Goal: Transaction & Acquisition: Purchase product/service

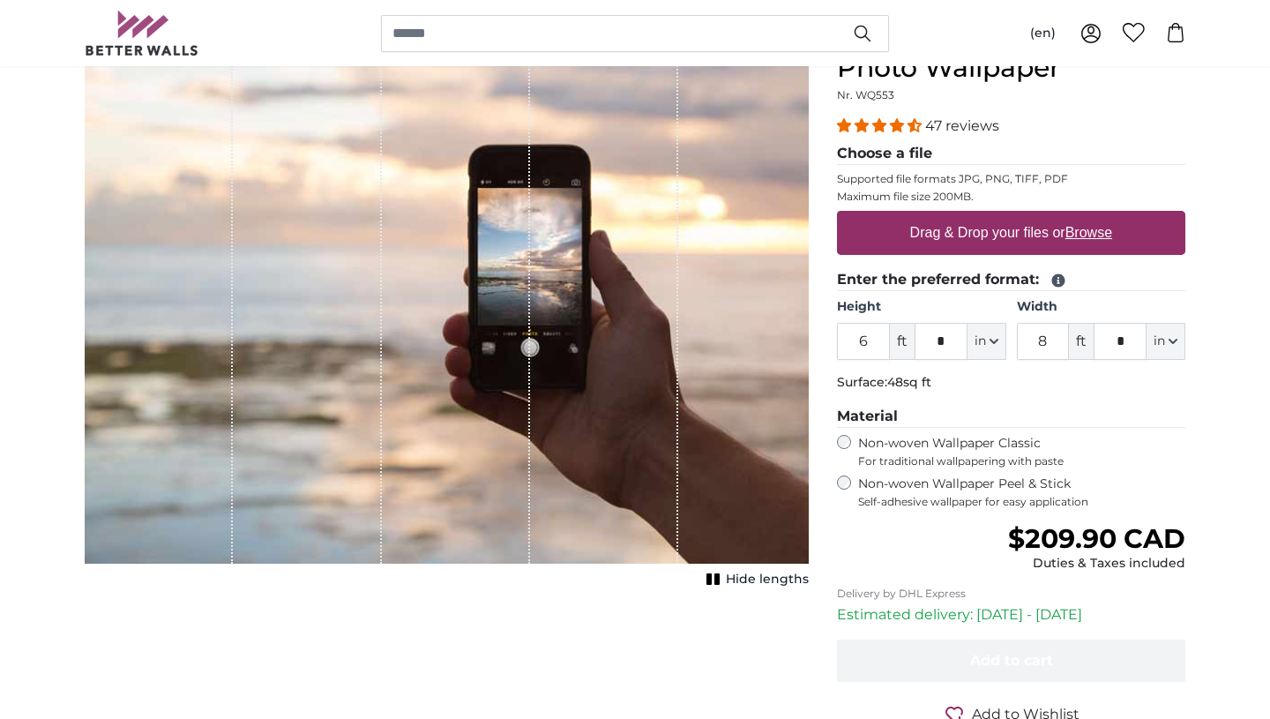
scroll to position [206, 0]
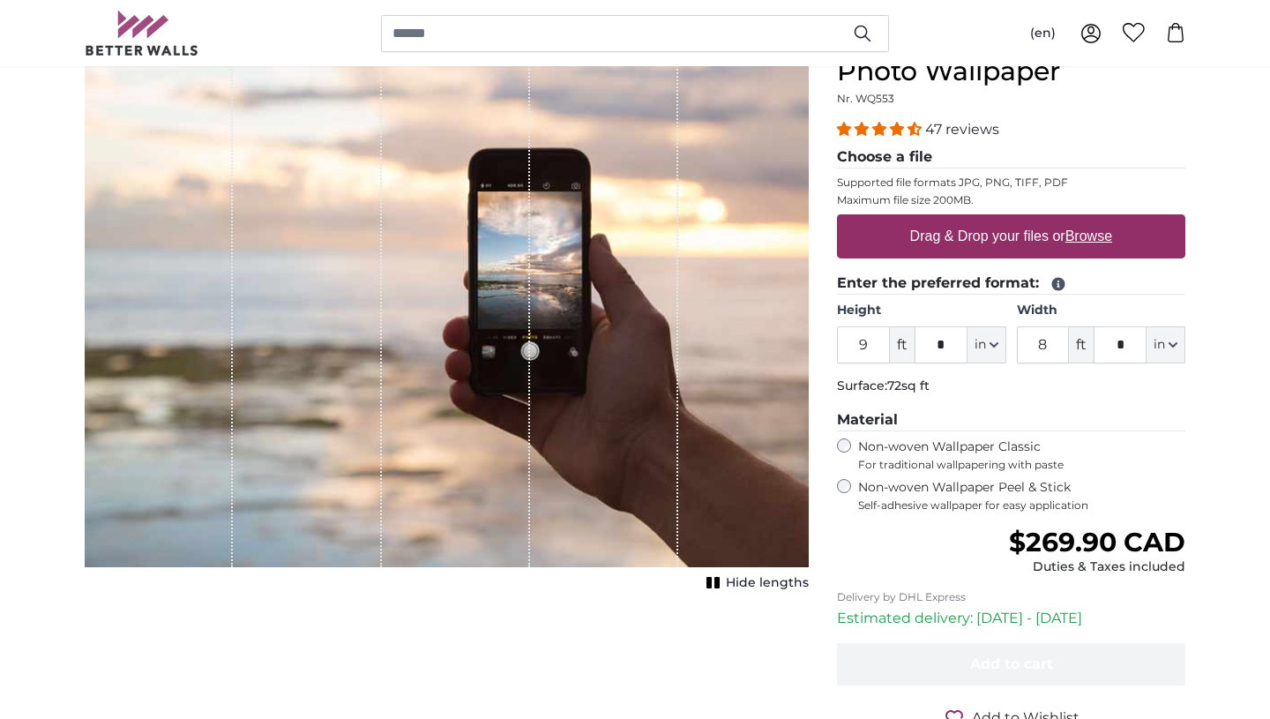
type input "9"
click at [1047, 348] on input "8" at bounding box center [1043, 344] width 53 height 37
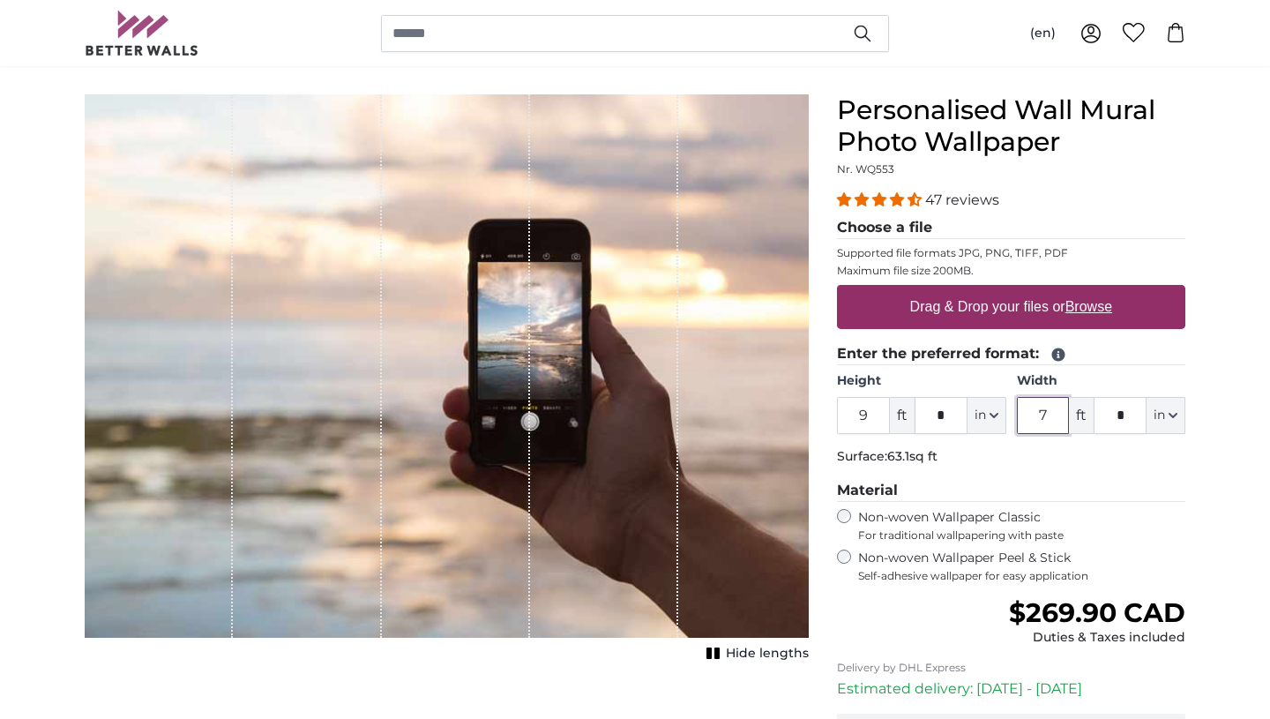
scroll to position [134, 0]
type input "7"
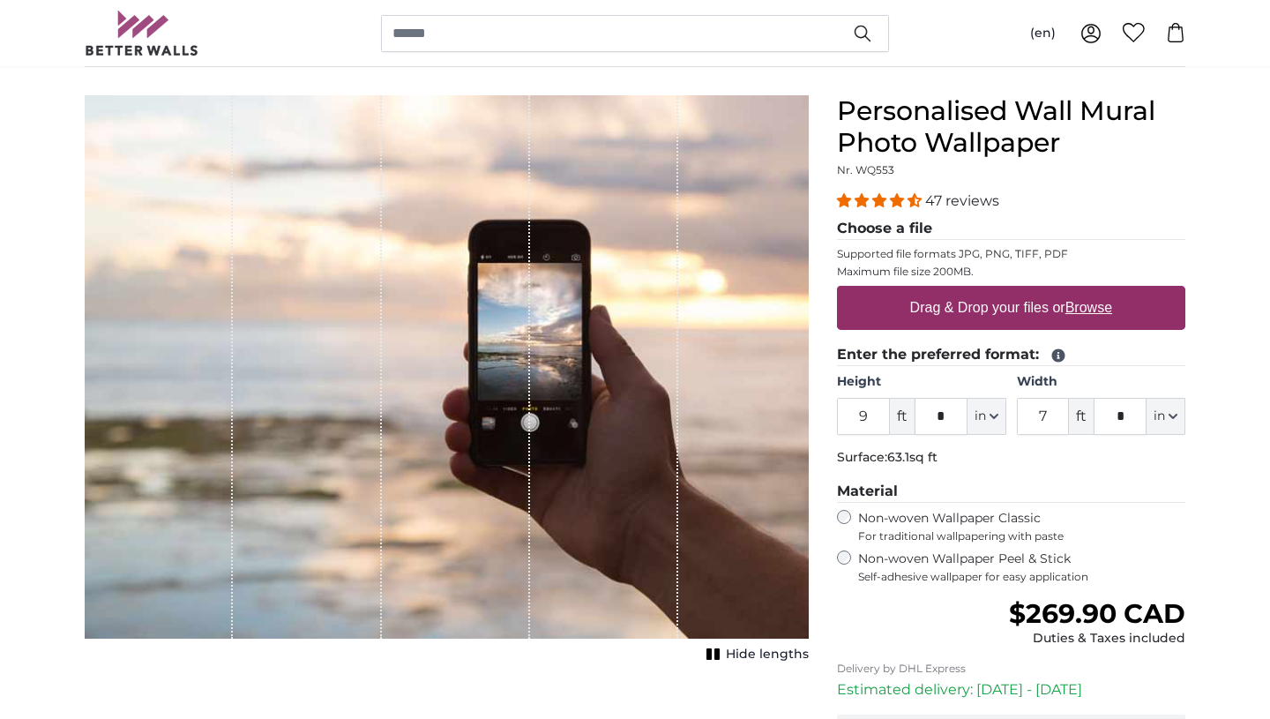
click at [967, 309] on label "Drag & Drop your files or Browse" at bounding box center [1011, 307] width 216 height 35
click at [967, 291] on input "Drag & Drop your files or Browse" at bounding box center [1011, 288] width 348 height 5
type input "**********"
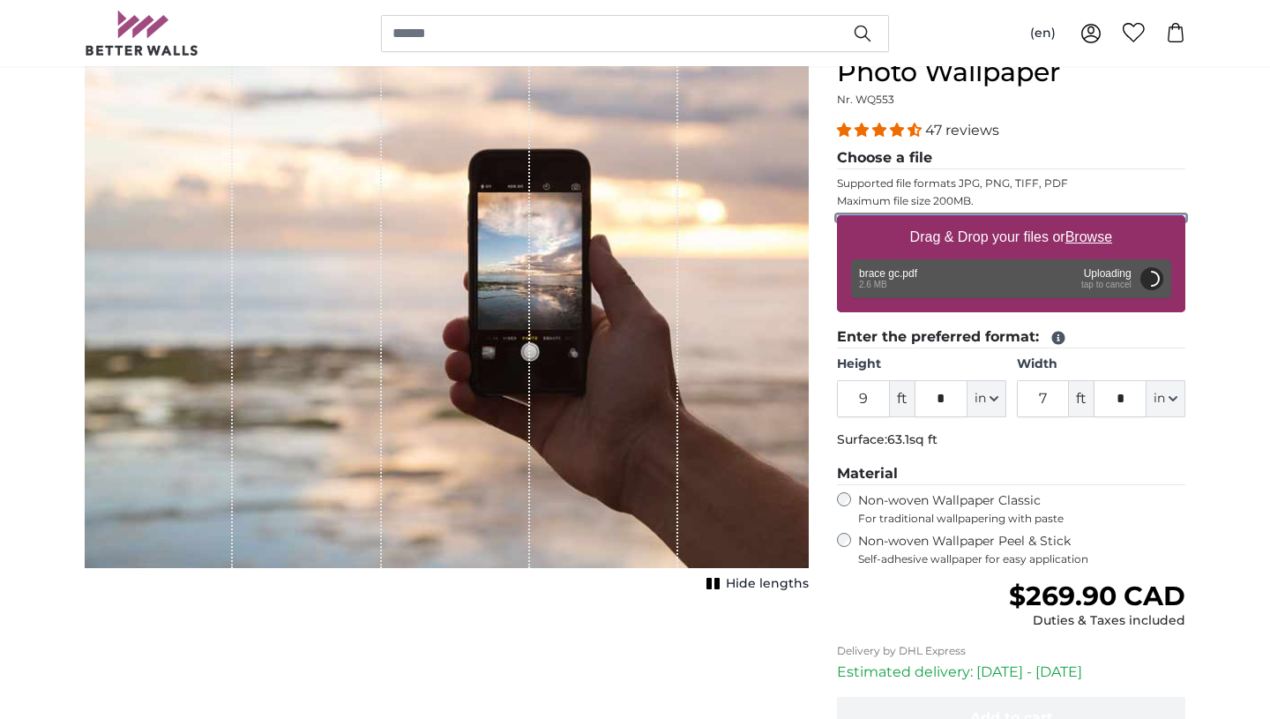
scroll to position [245, 0]
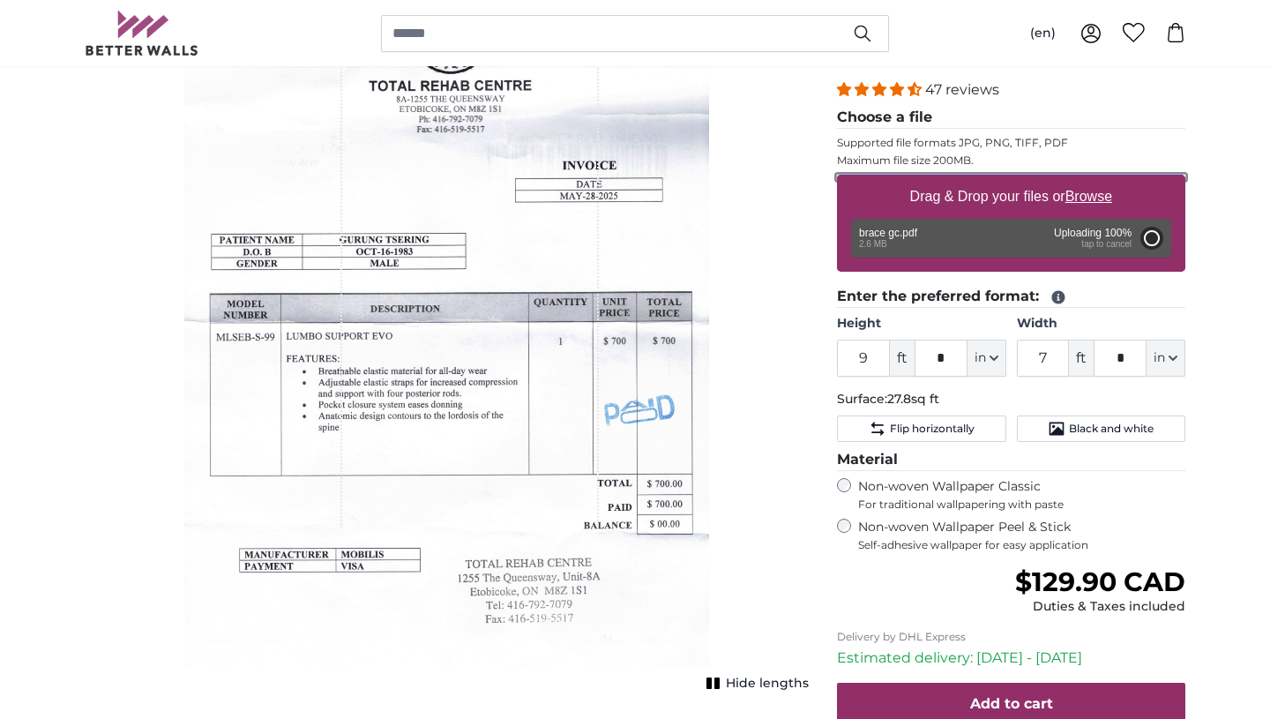
type input "6"
type input "4"
type input "***"
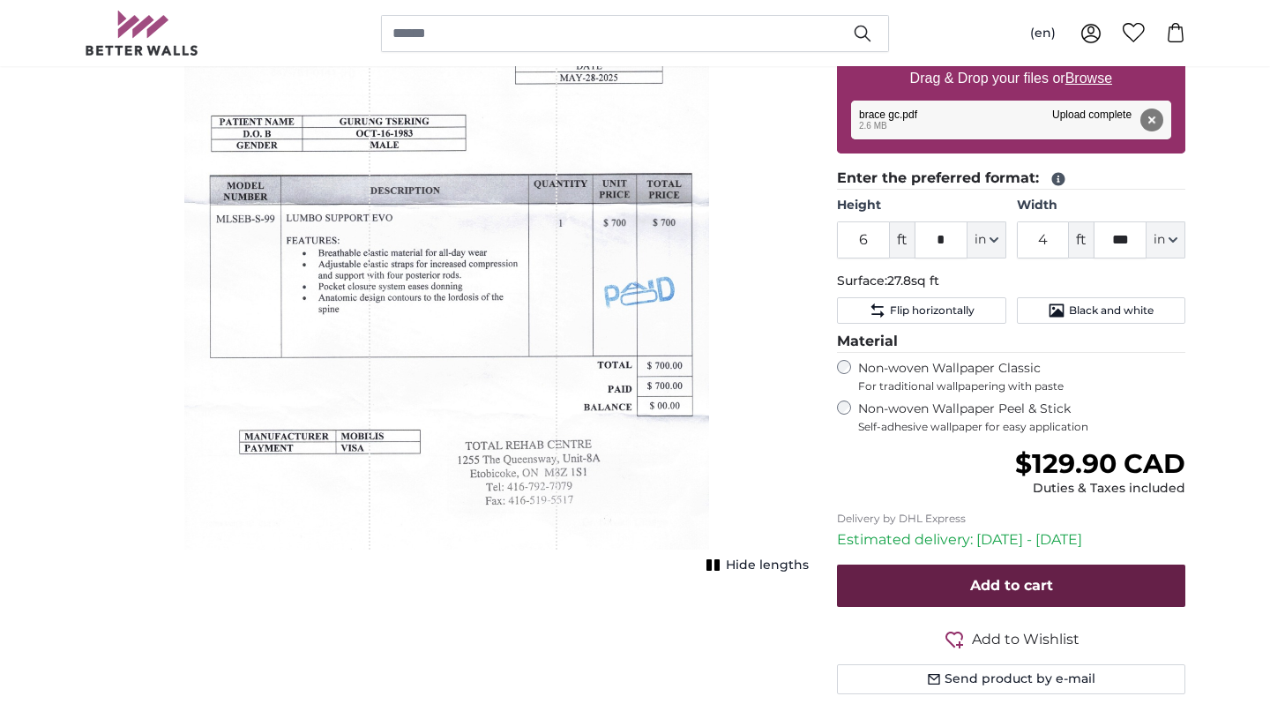
scroll to position [367, 0]
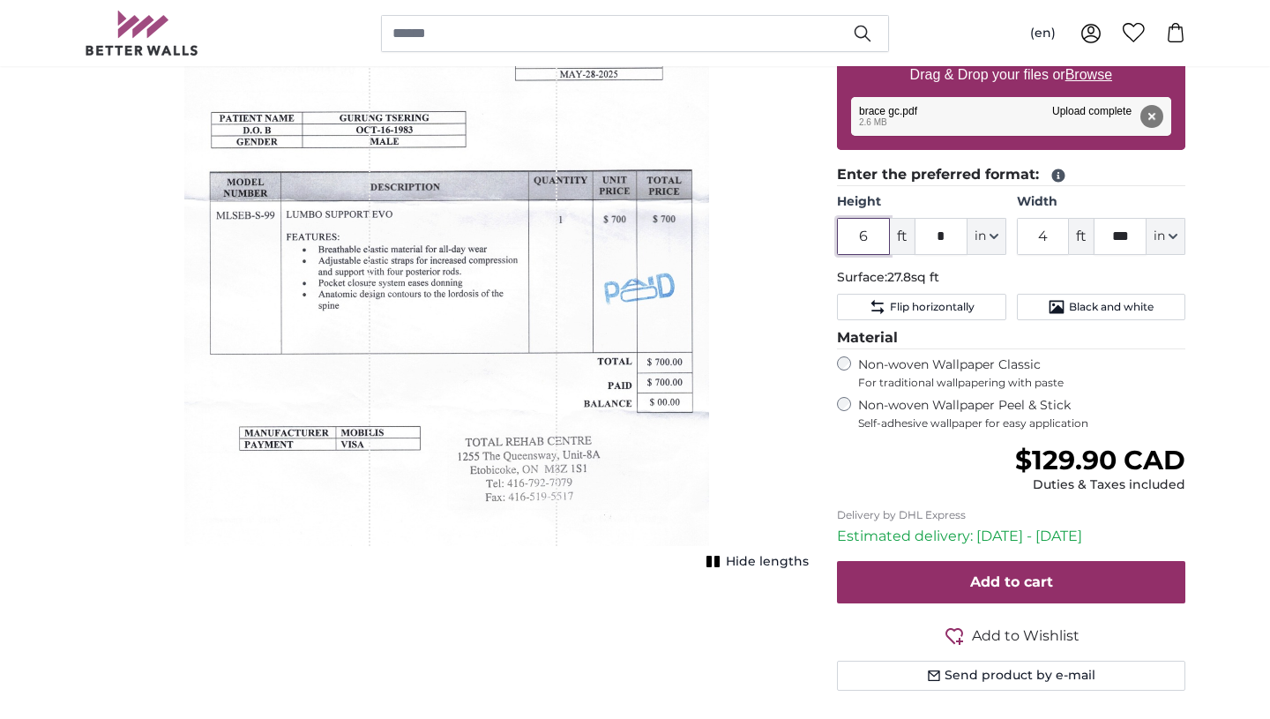
click at [873, 237] on input "6" at bounding box center [863, 236] width 53 height 37
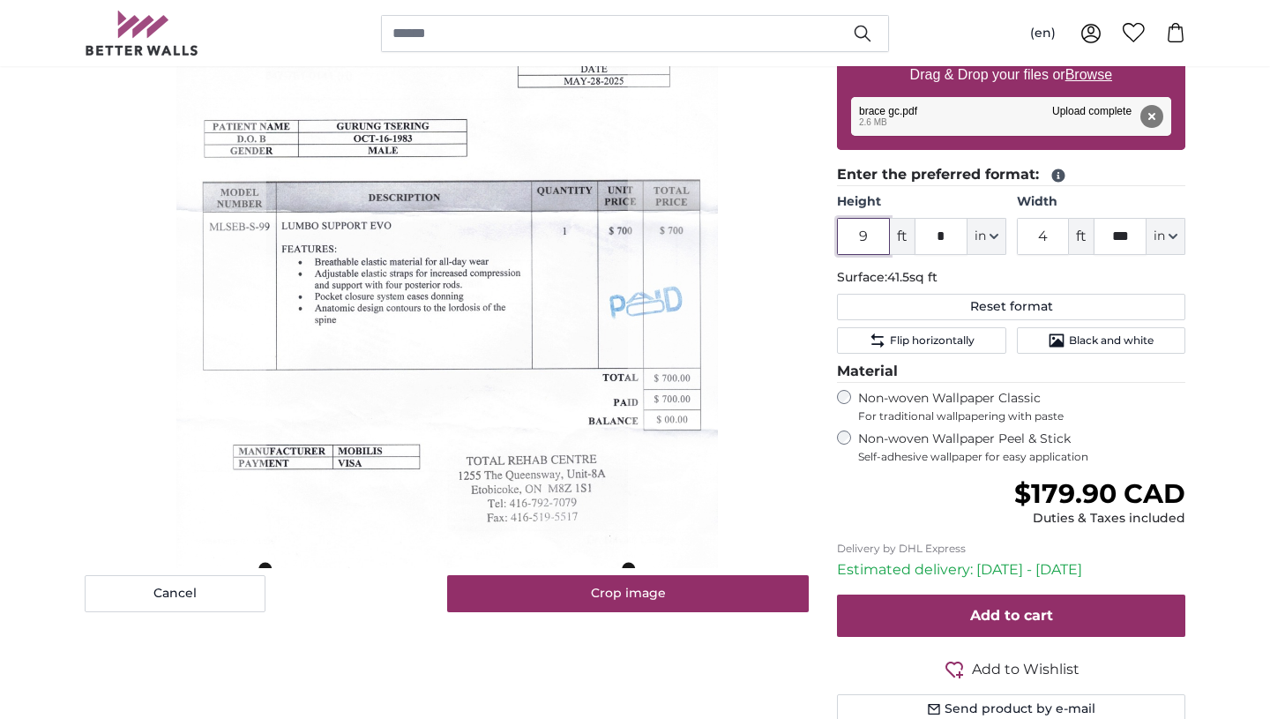
type input "9"
click at [1049, 239] on input "4" at bounding box center [1043, 236] width 53 height 37
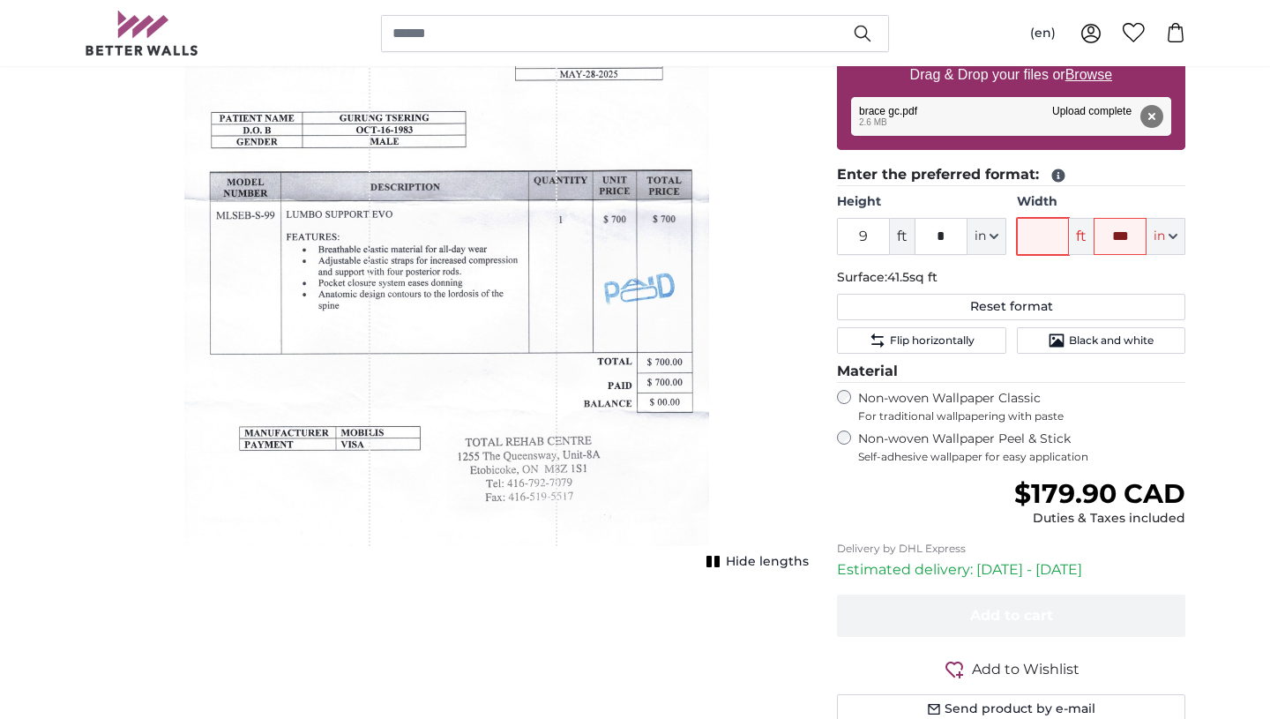
type input "7"
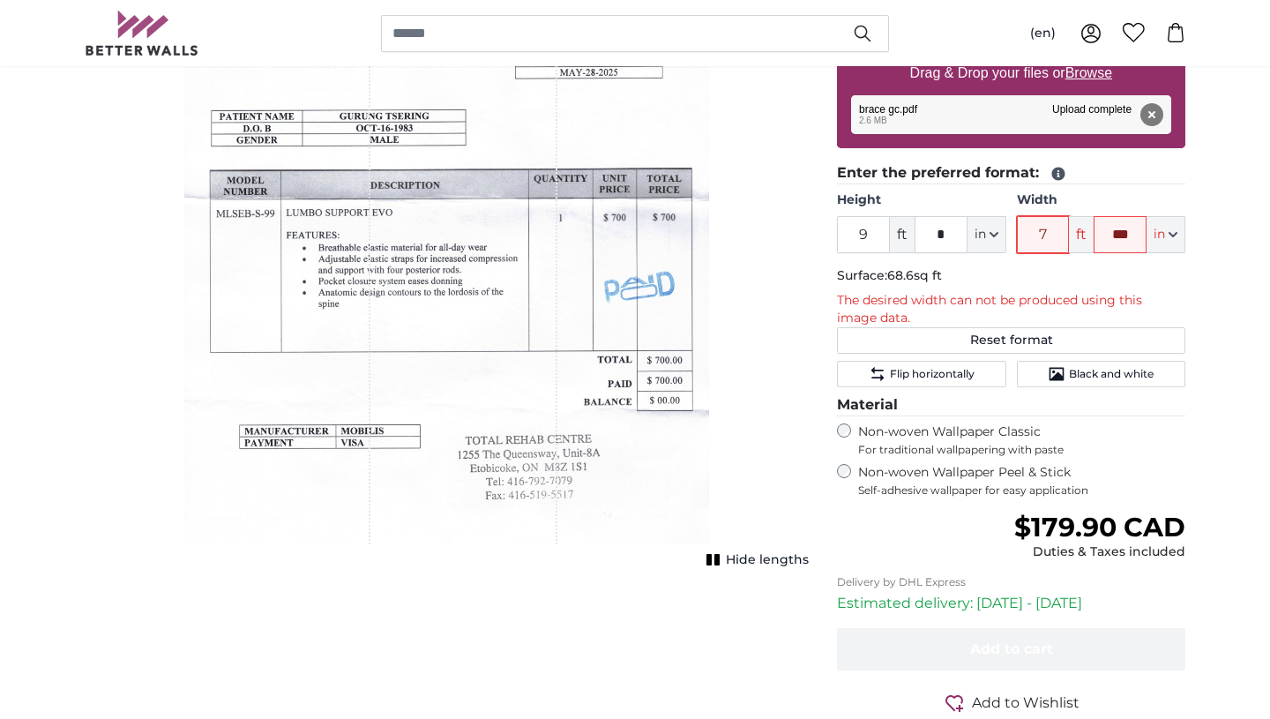
scroll to position [353, 0]
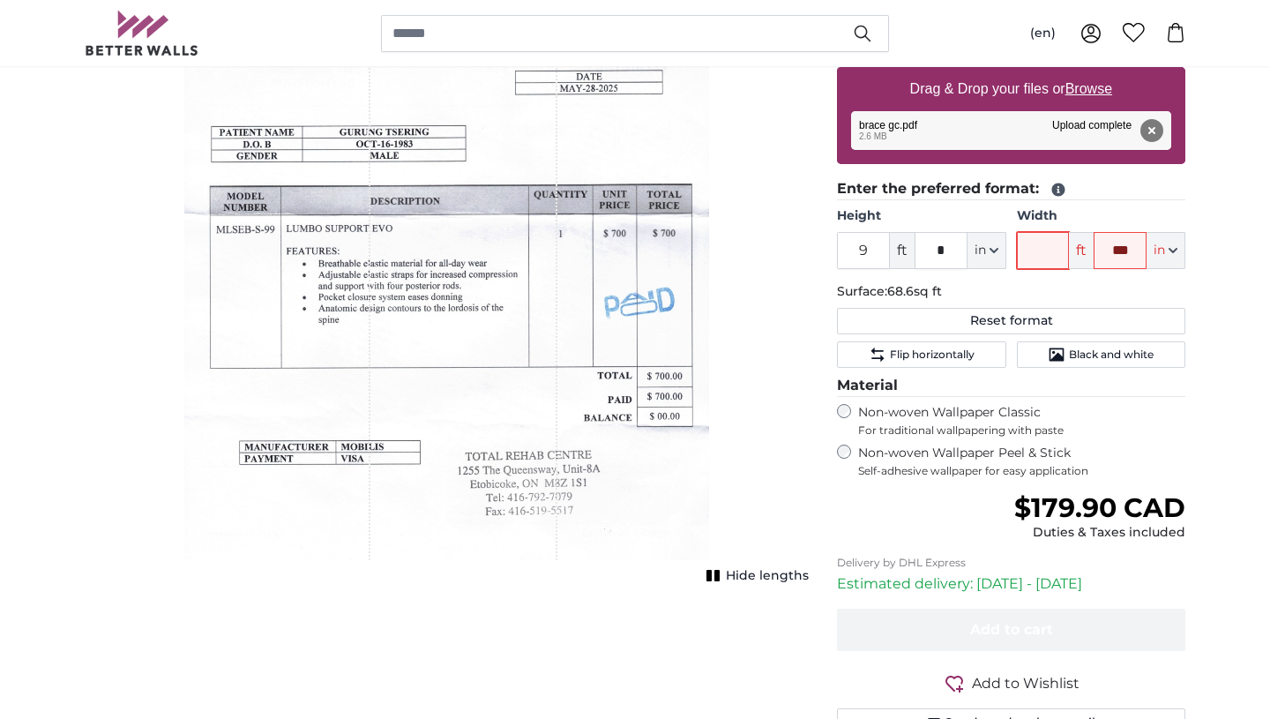
type input "3"
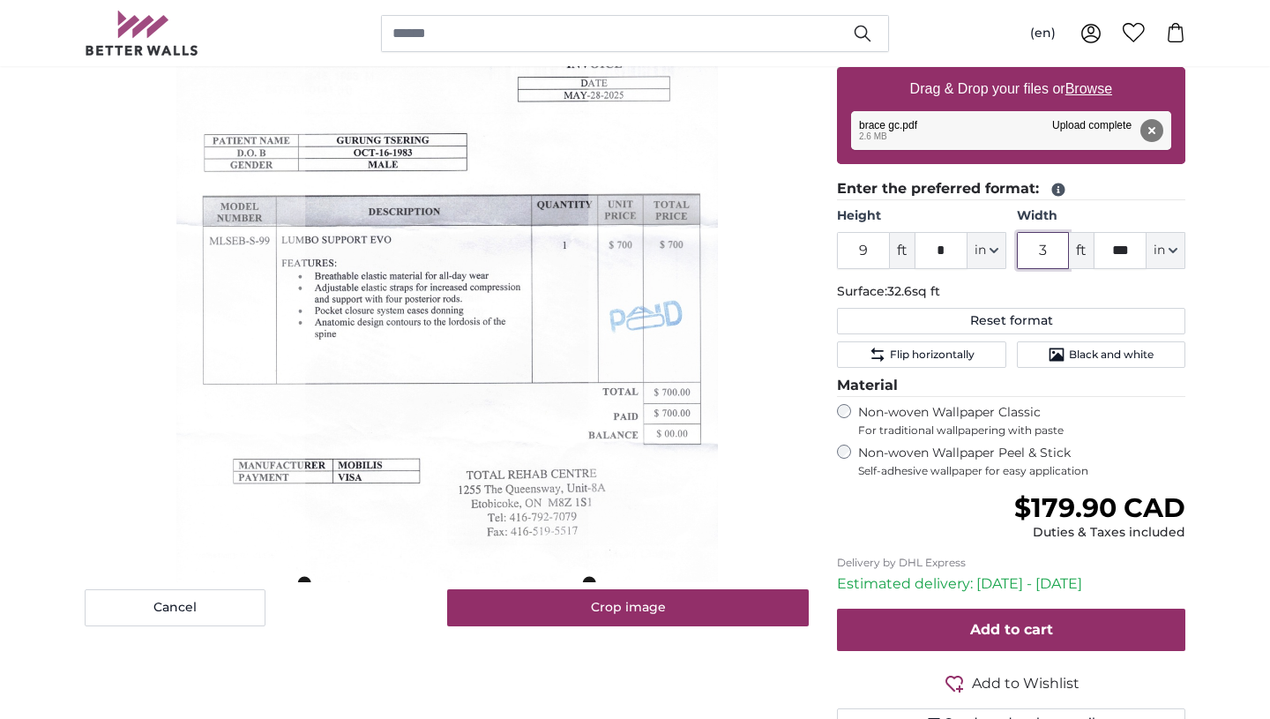
type input "3"
click at [1132, 254] on input "***" at bounding box center [1120, 250] width 53 height 37
type input "*"
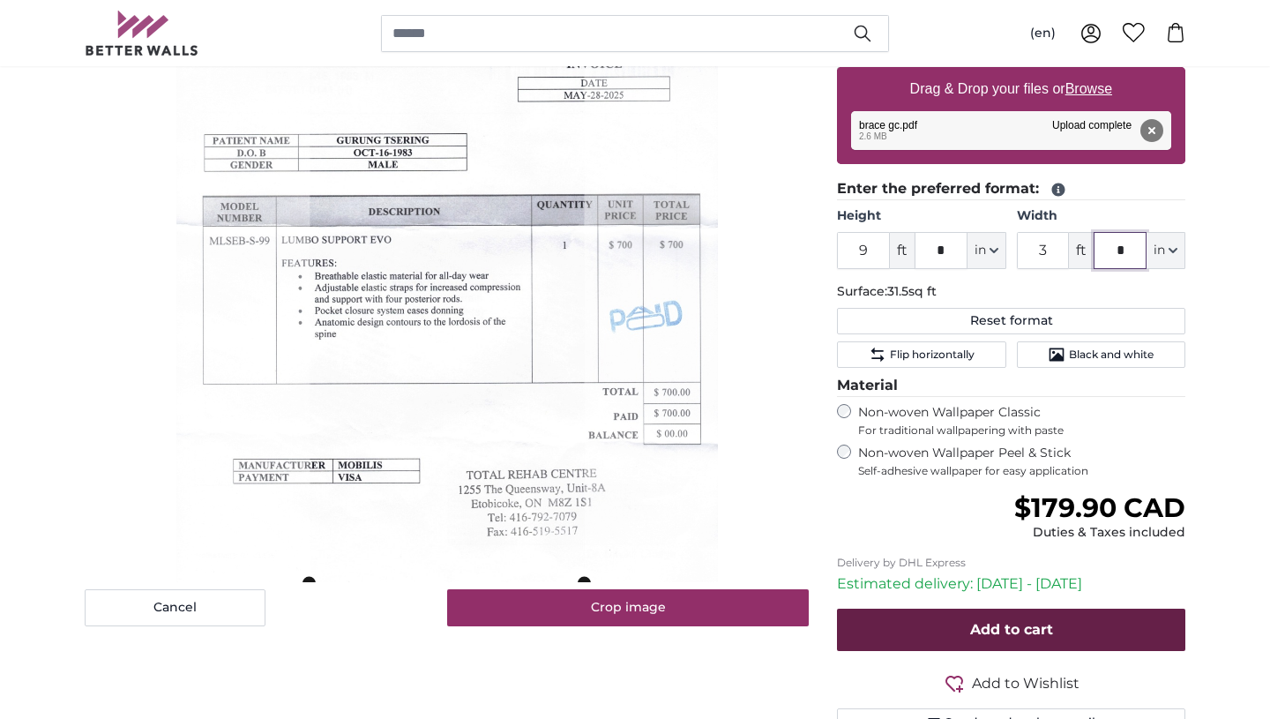
type input "*"
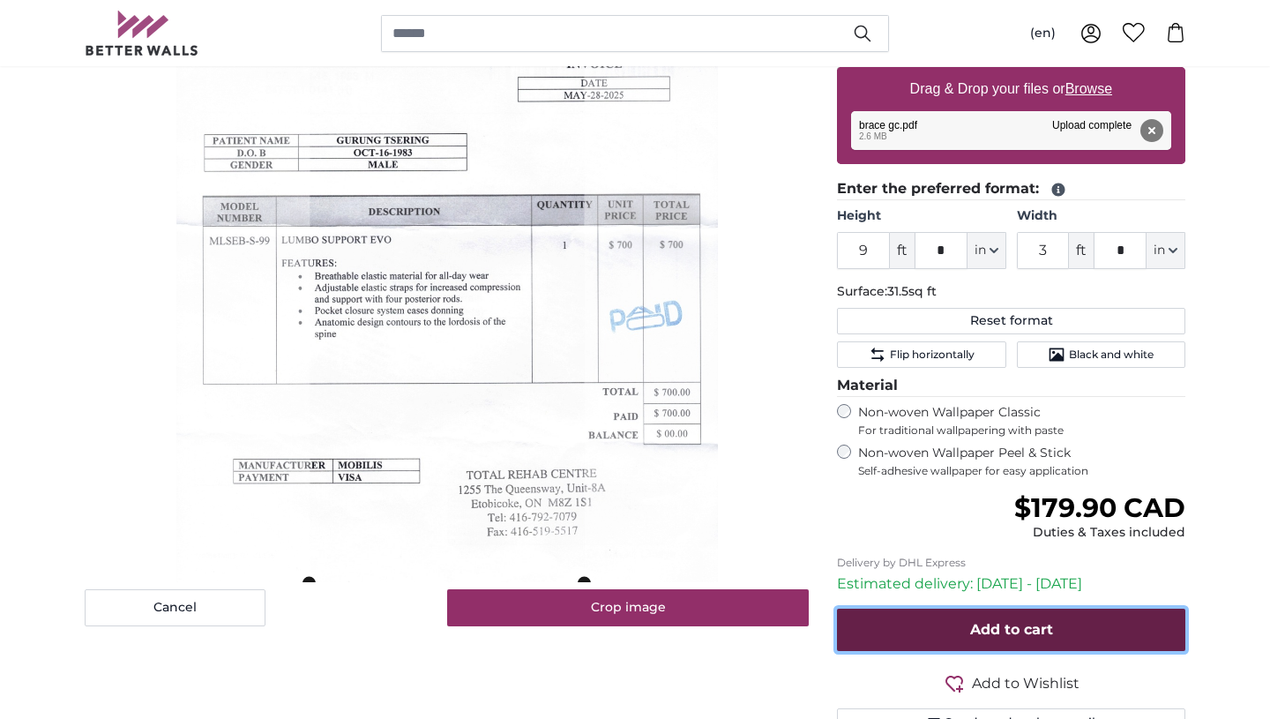
click at [947, 633] on button "Add to cart" at bounding box center [1011, 630] width 348 height 42
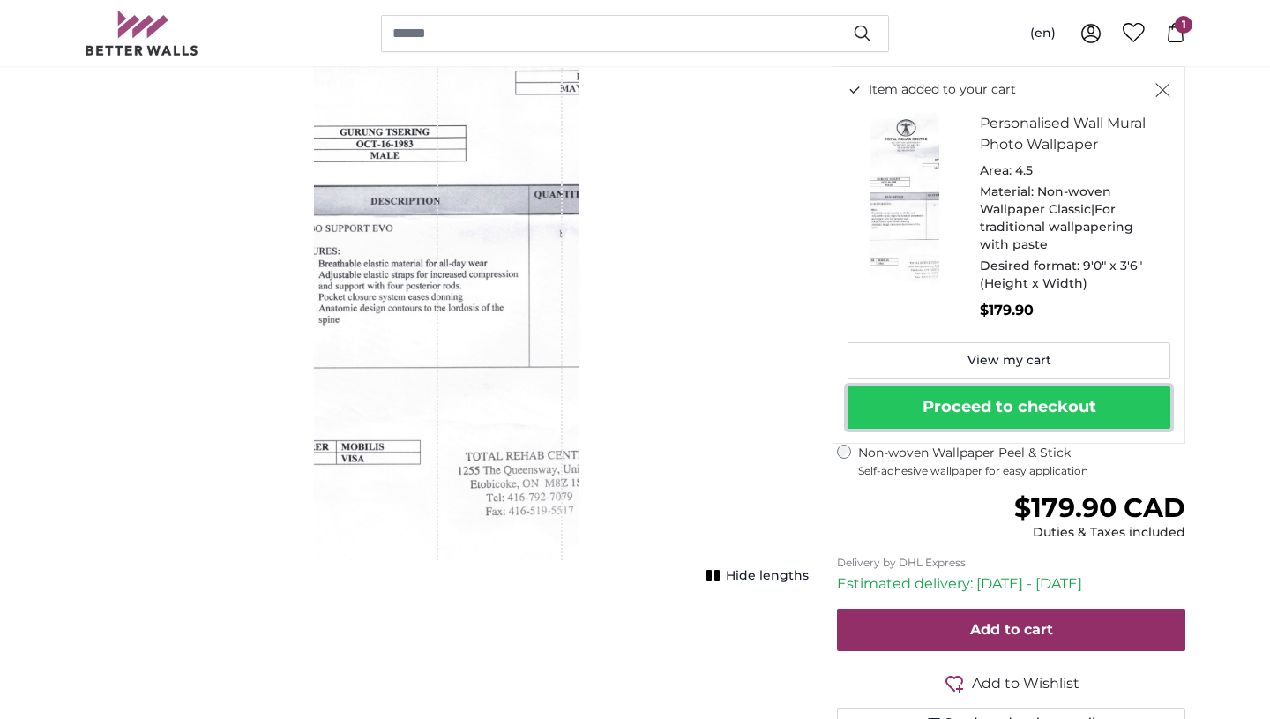
click at [976, 408] on button "Proceed to checkout" at bounding box center [1009, 407] width 323 height 42
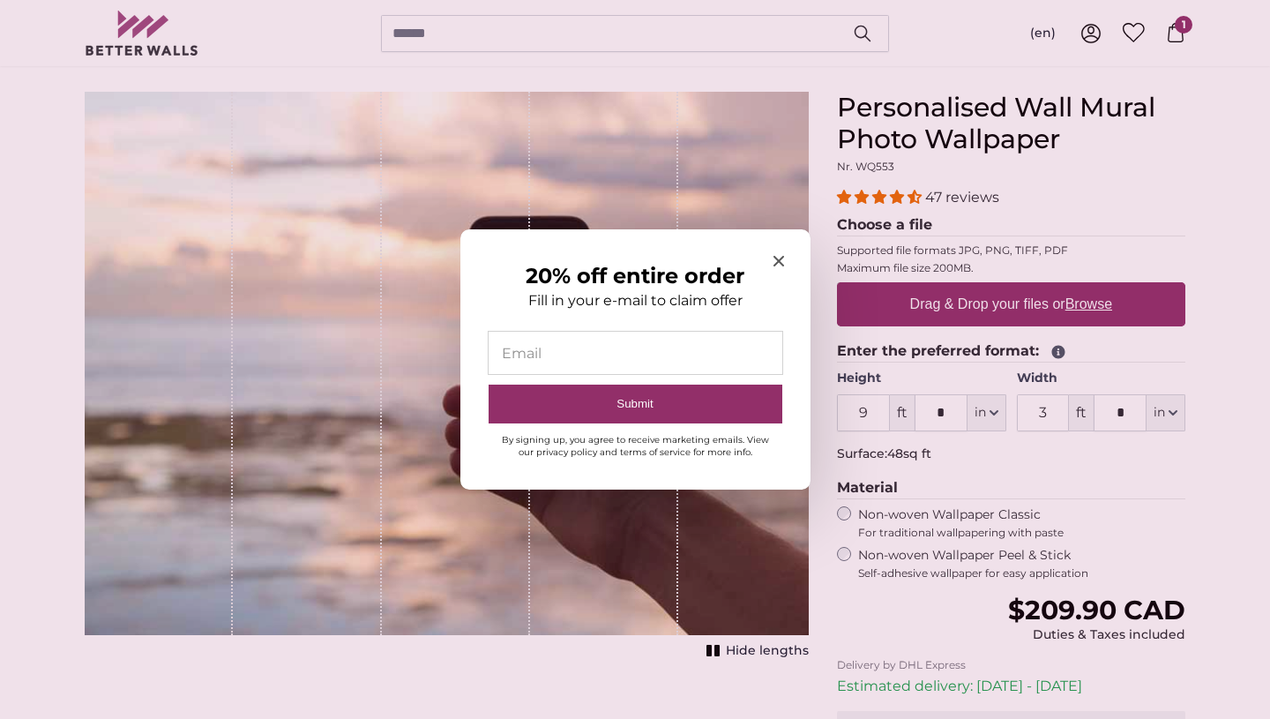
scroll to position [191, 0]
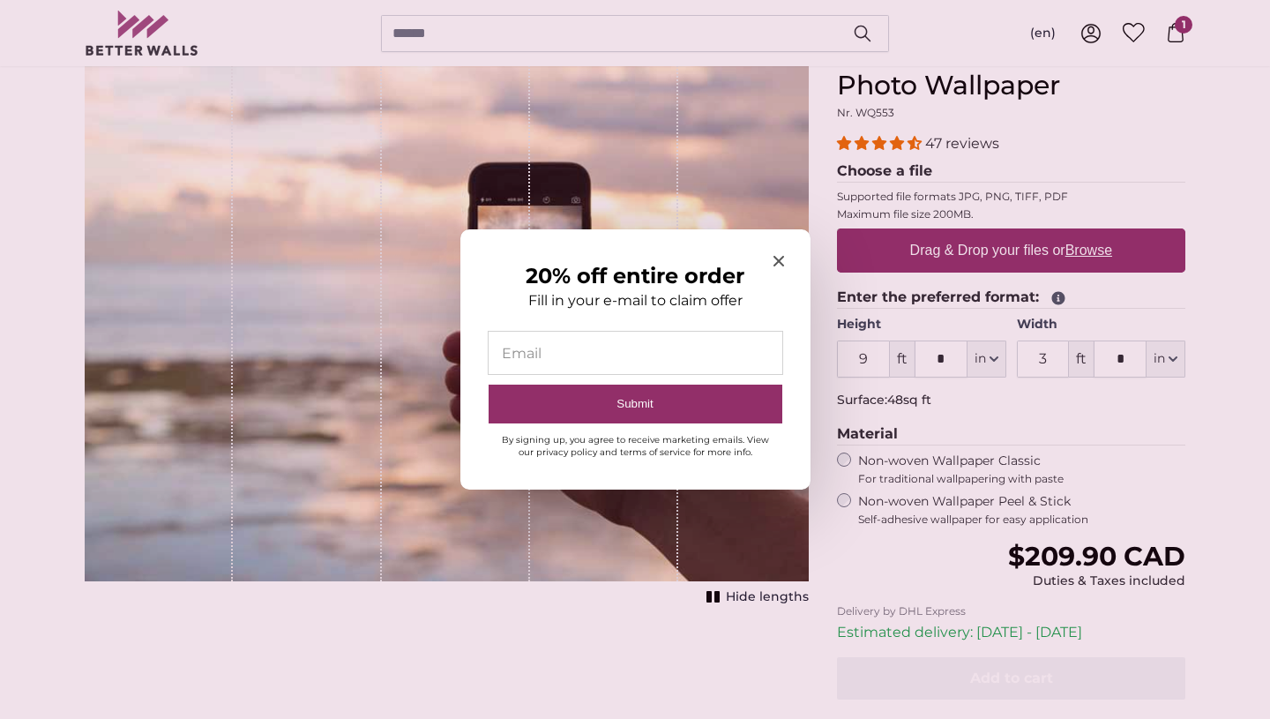
click at [779, 262] on icon "Close modal" at bounding box center [778, 261] width 11 height 11
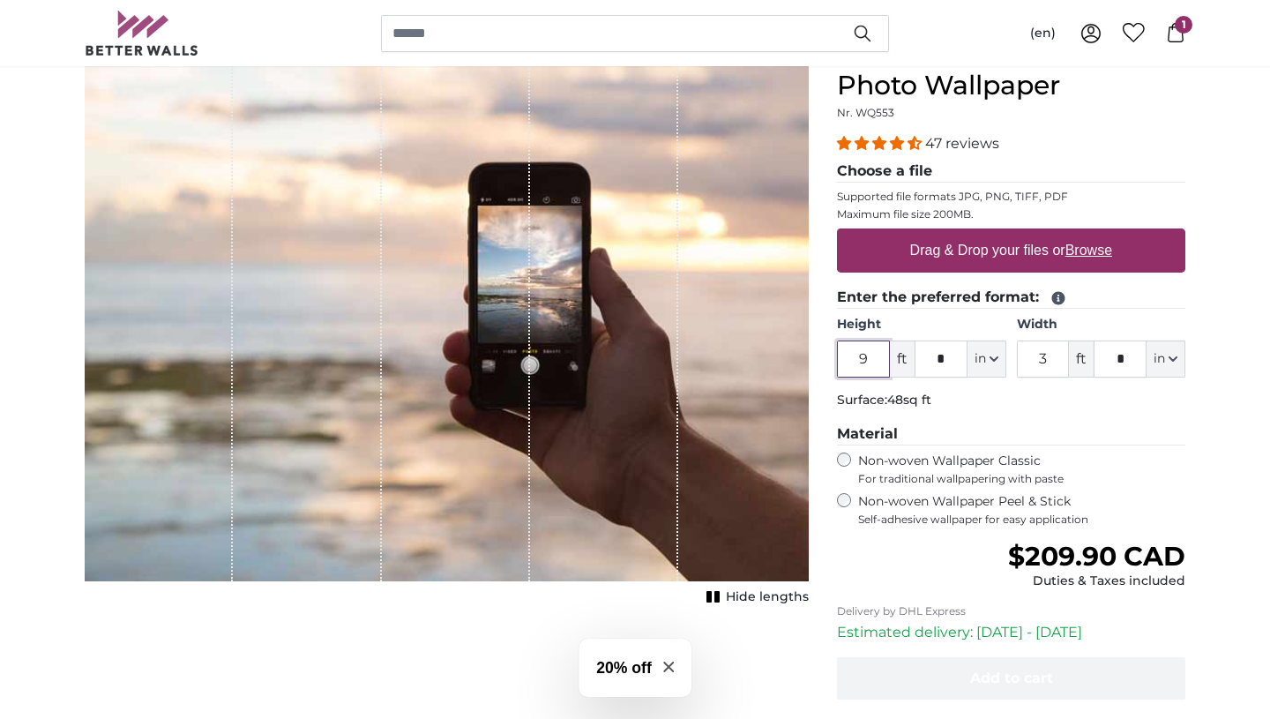
click at [872, 357] on input "9" at bounding box center [863, 359] width 53 height 37
type input "9"
click at [1053, 356] on input "3" at bounding box center [1043, 359] width 53 height 37
type input "12"
click at [1128, 353] on input "*" at bounding box center [1120, 359] width 53 height 37
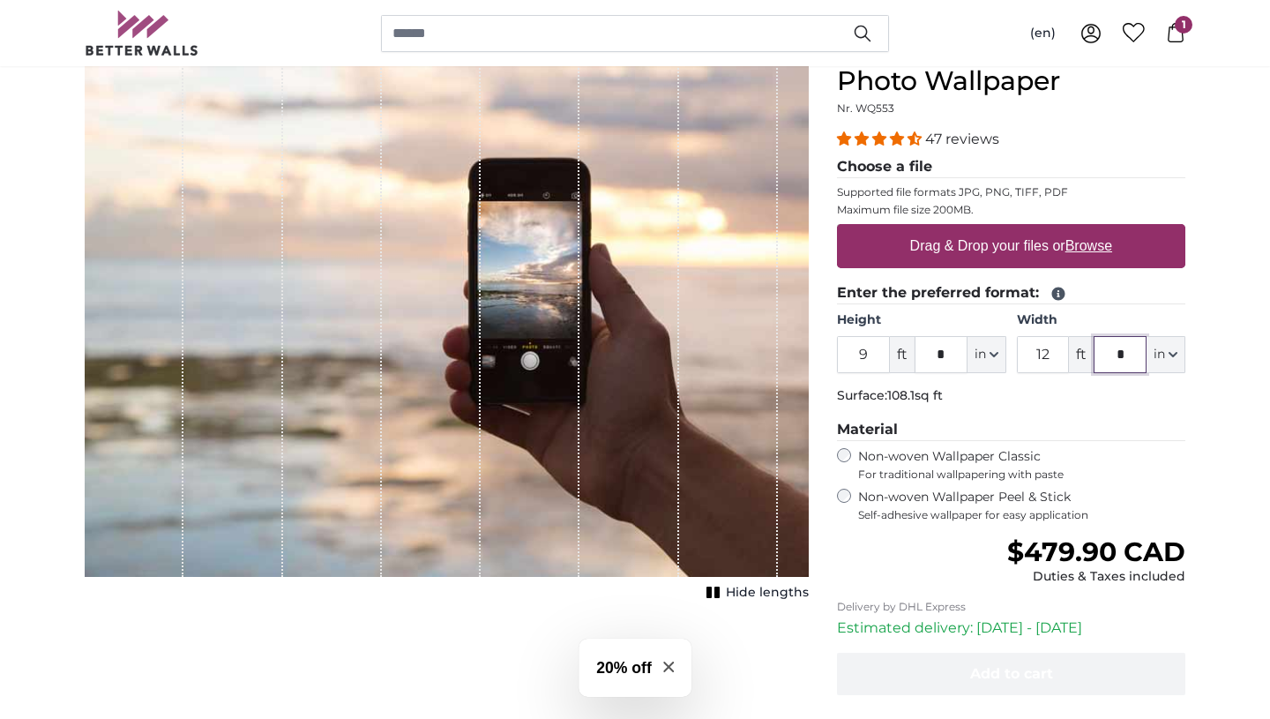
scroll to position [198, 0]
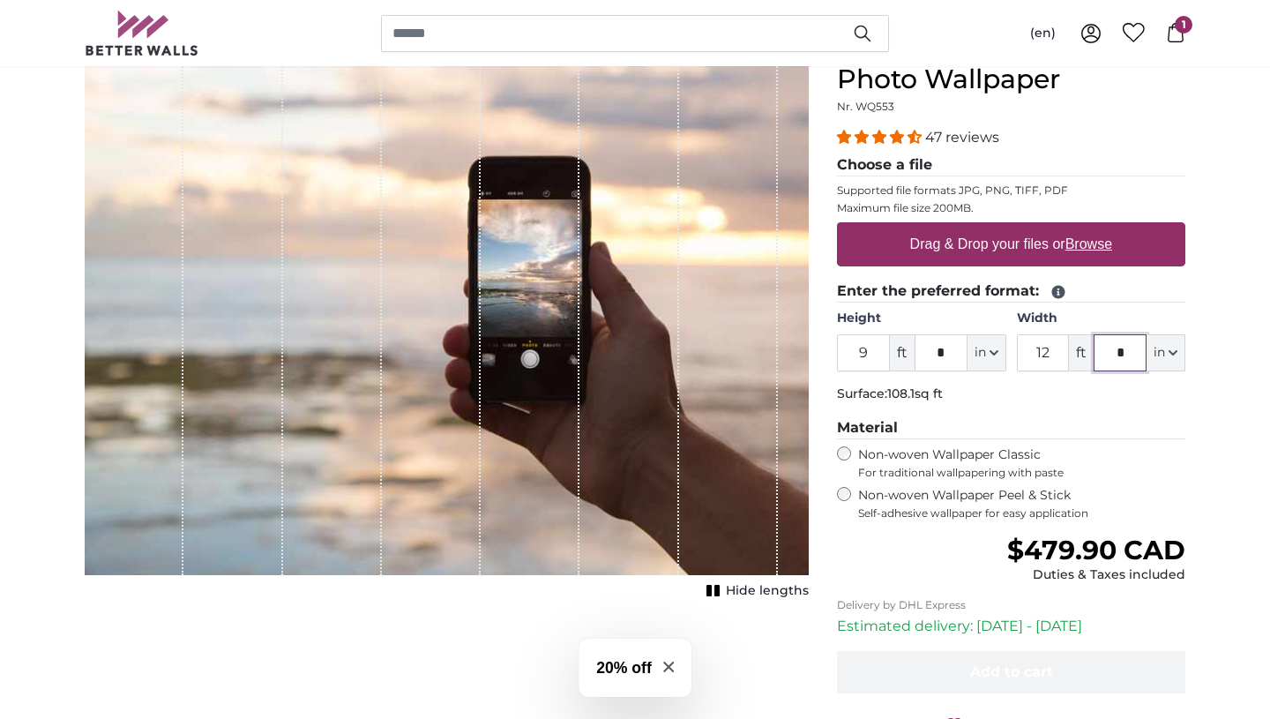
type input "*"
click at [961, 250] on label "Drag & Drop your files or Browse" at bounding box center [1011, 244] width 216 height 35
click at [961, 228] on input "Drag & Drop your files or Browse" at bounding box center [1011, 224] width 348 height 5
type input "**********"
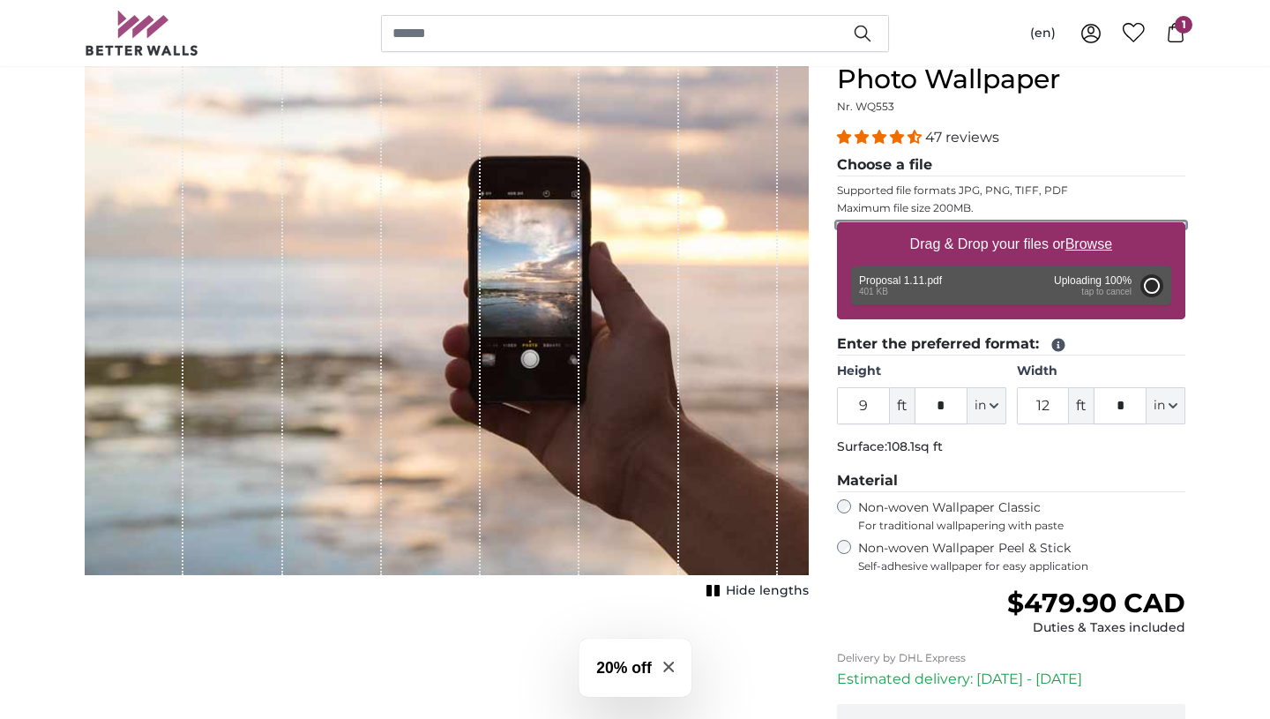
type input "6"
type input "4"
type input "***"
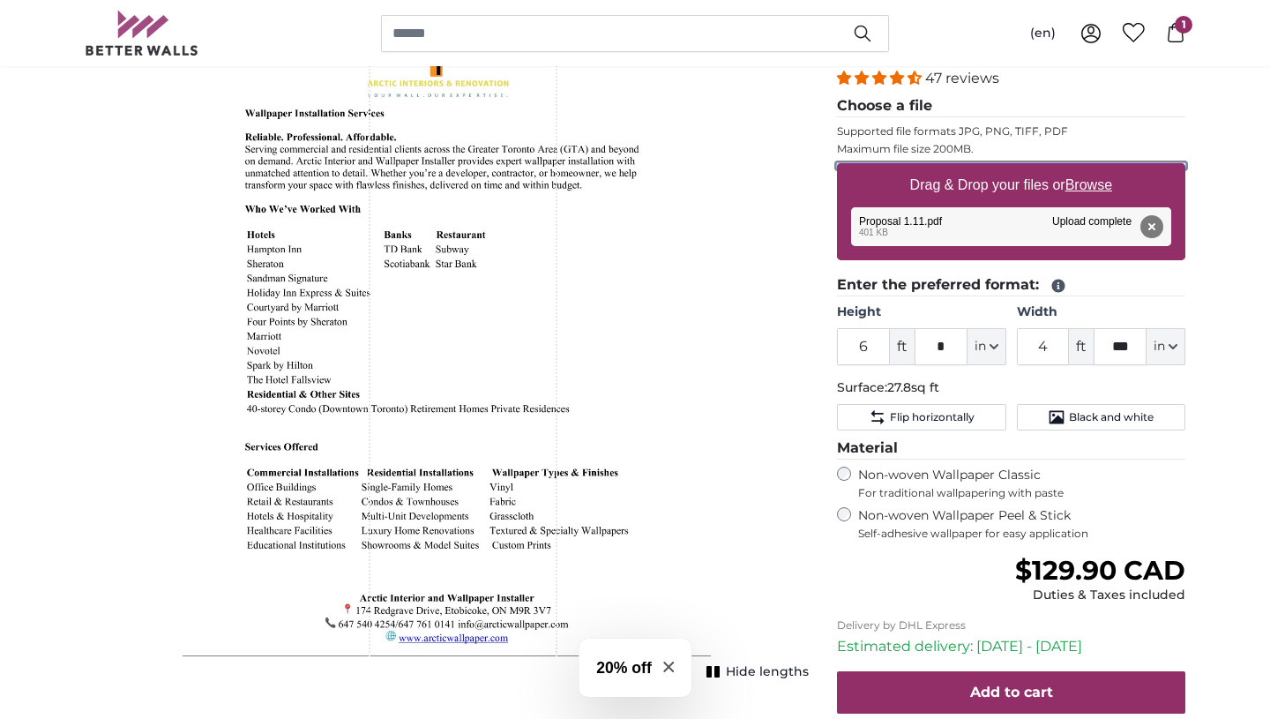
scroll to position [273, 0]
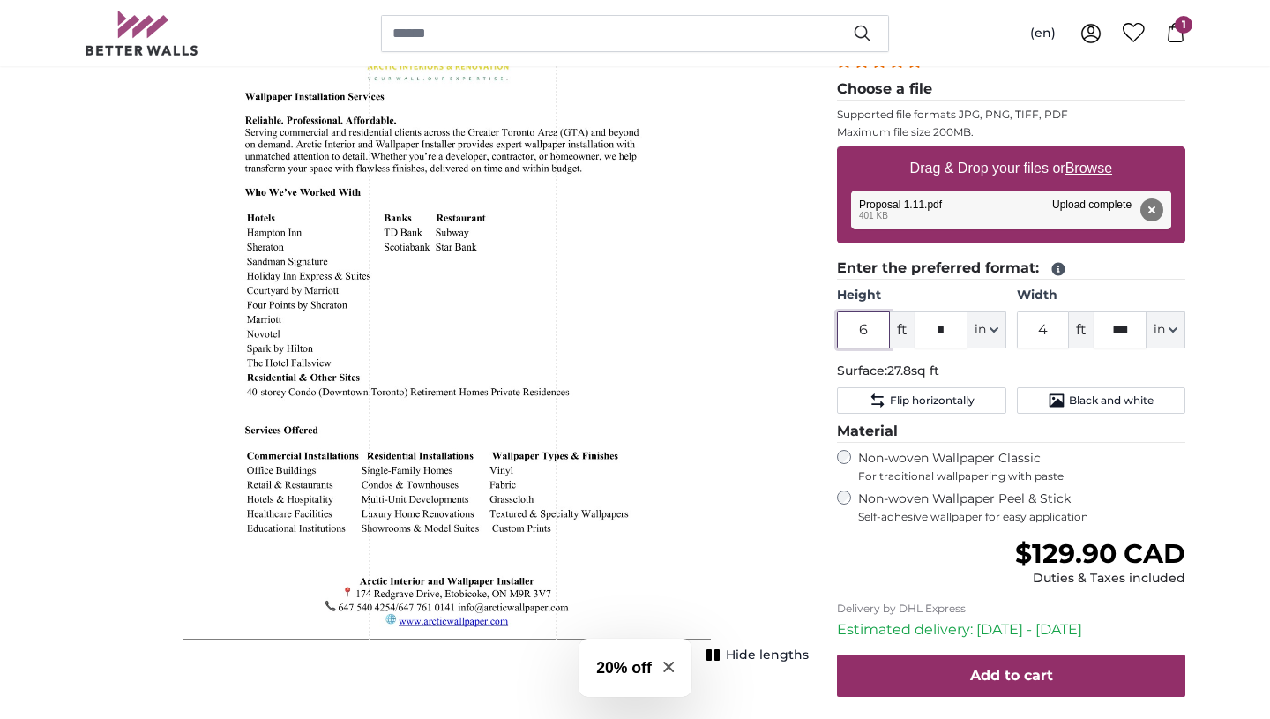
click at [870, 328] on input "6" at bounding box center [863, 329] width 53 height 37
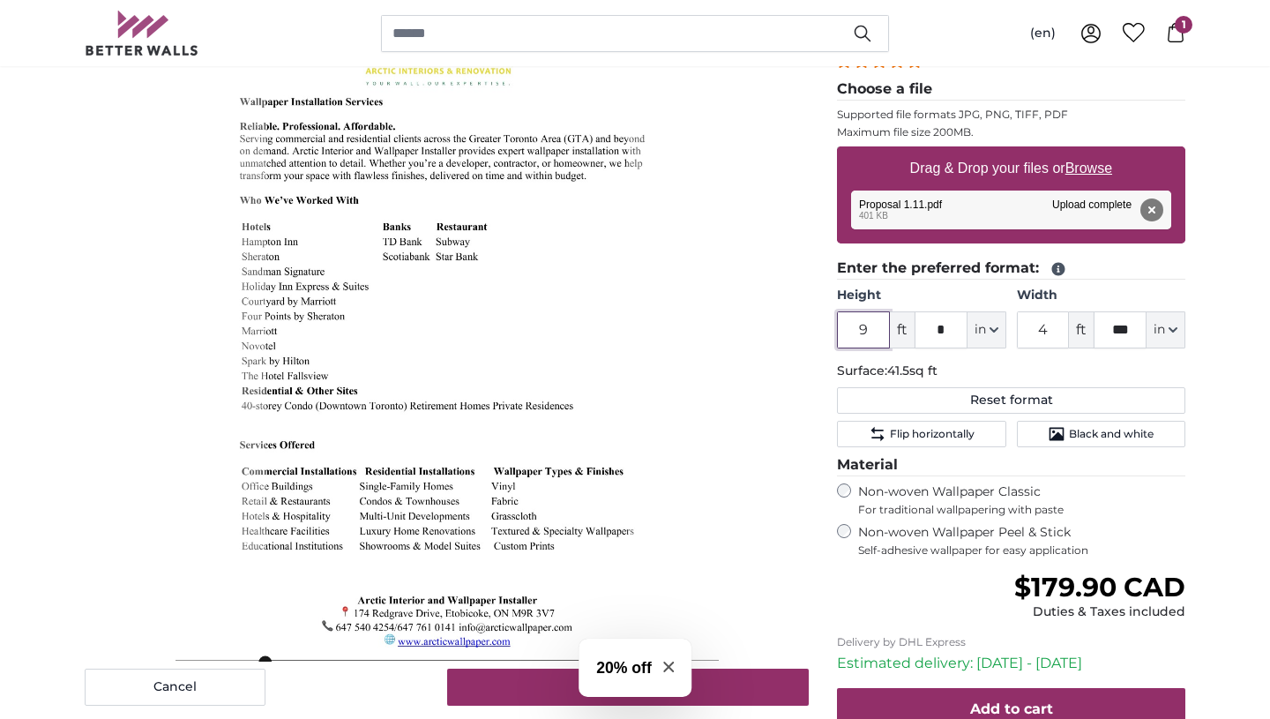
type input "9"
click at [1049, 326] on input "4" at bounding box center [1043, 329] width 53 height 37
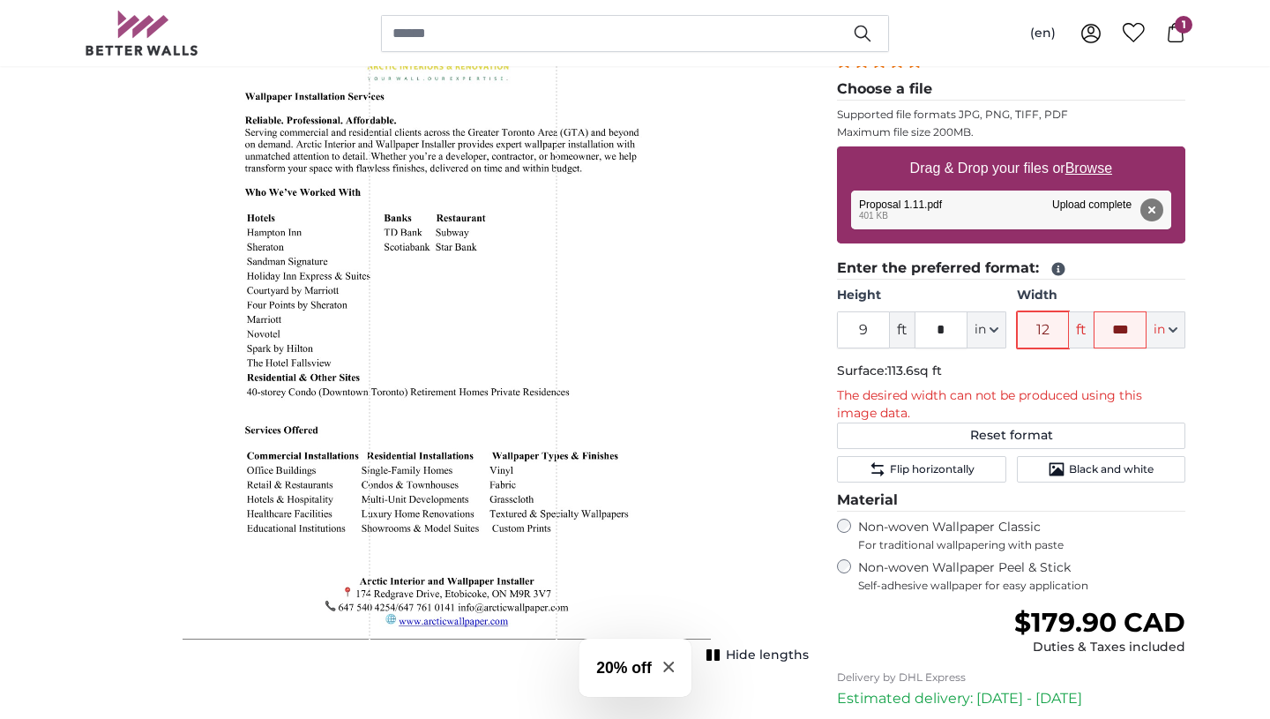
type input "1"
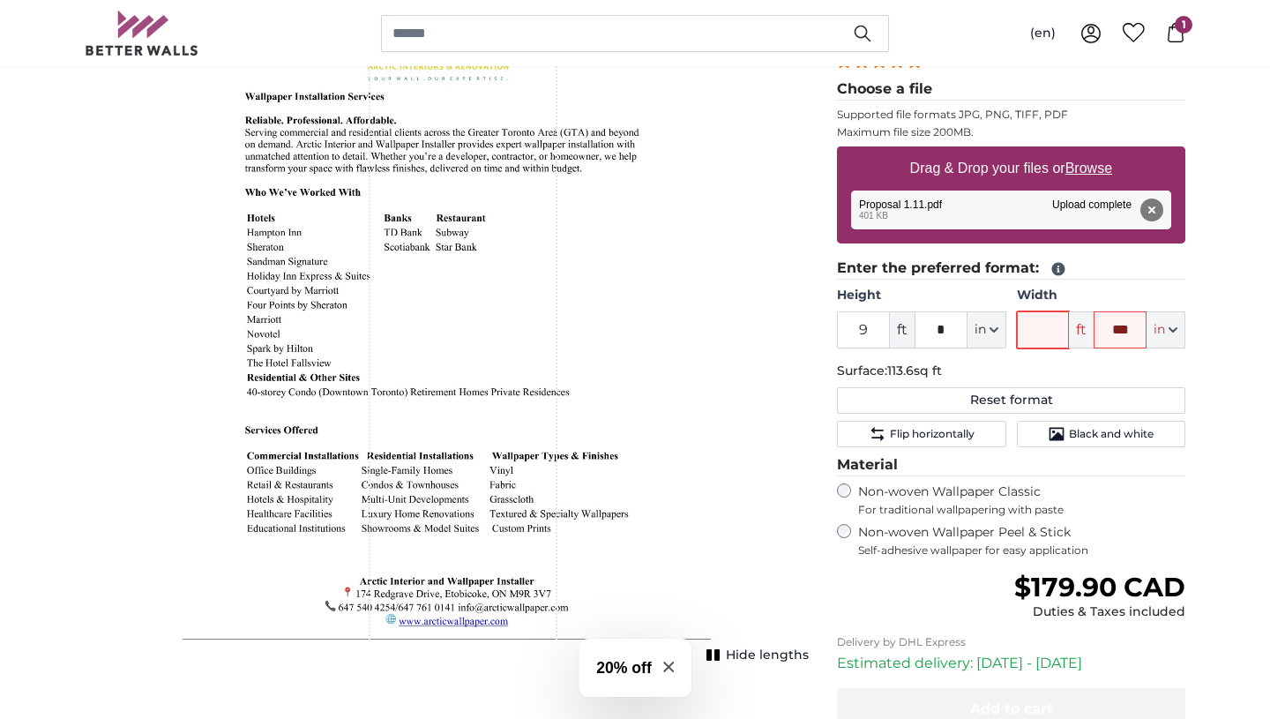
type input "6"
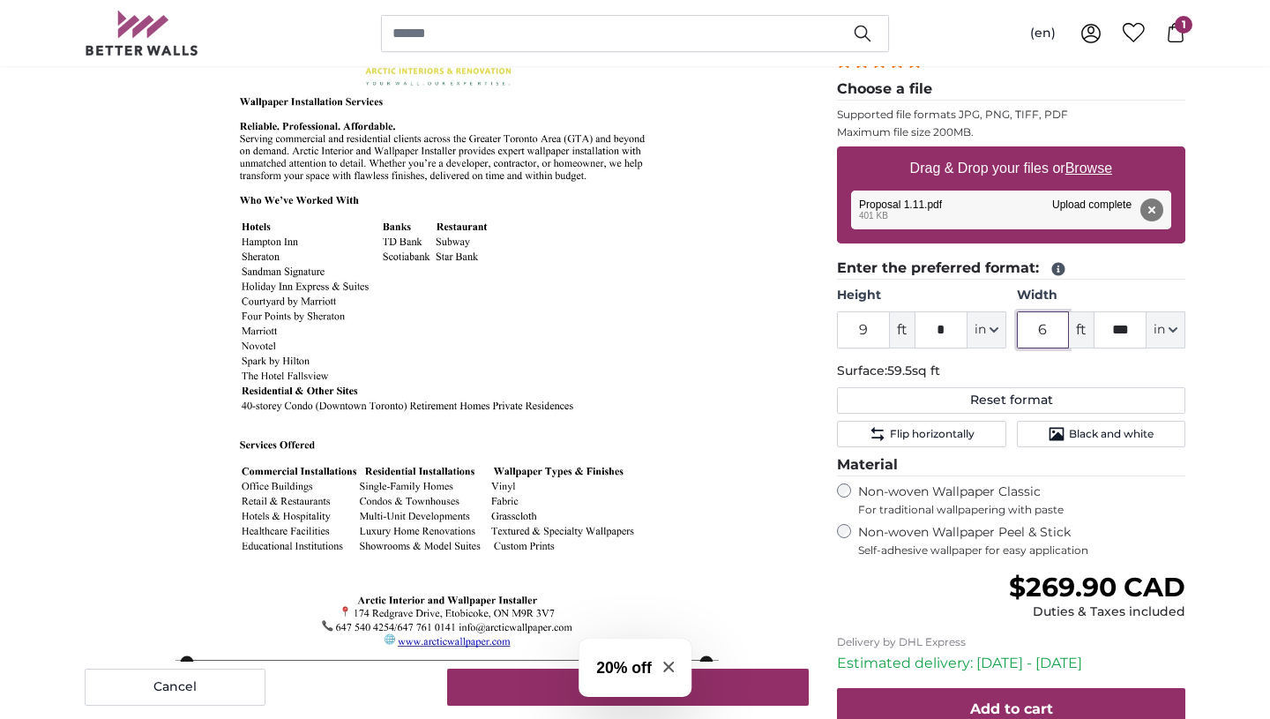
type input "6"
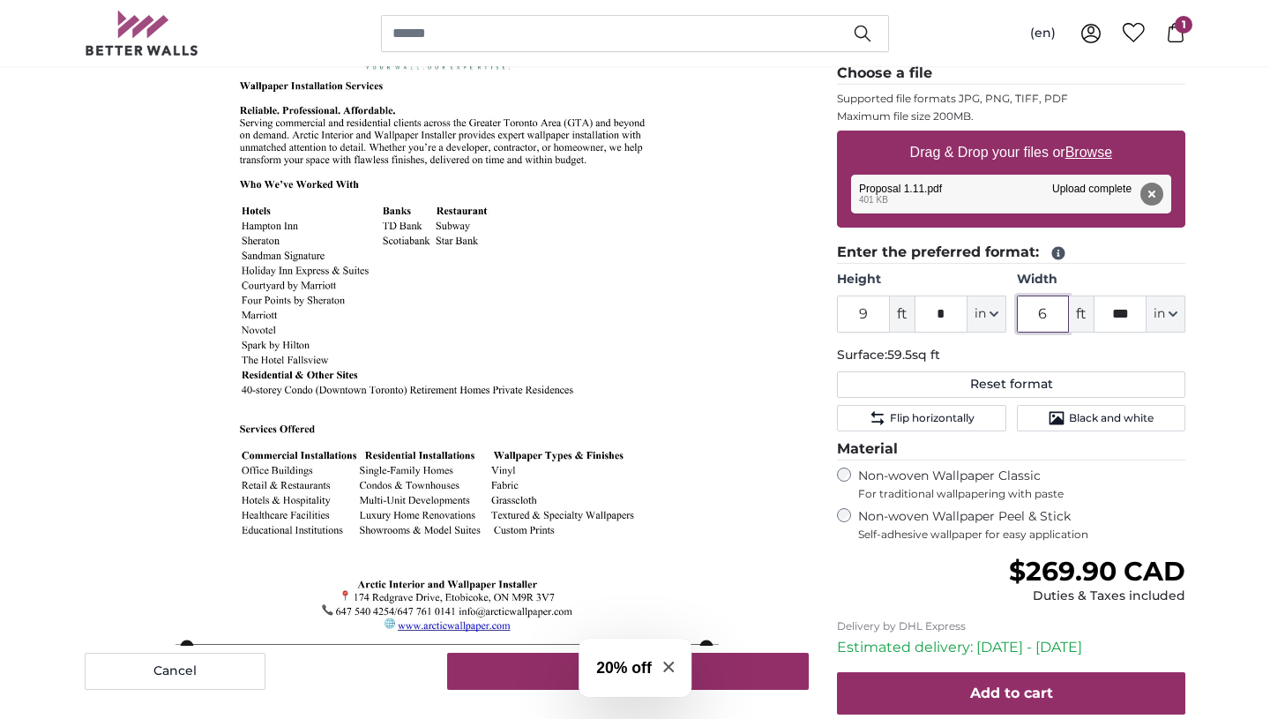
scroll to position [348, 0]
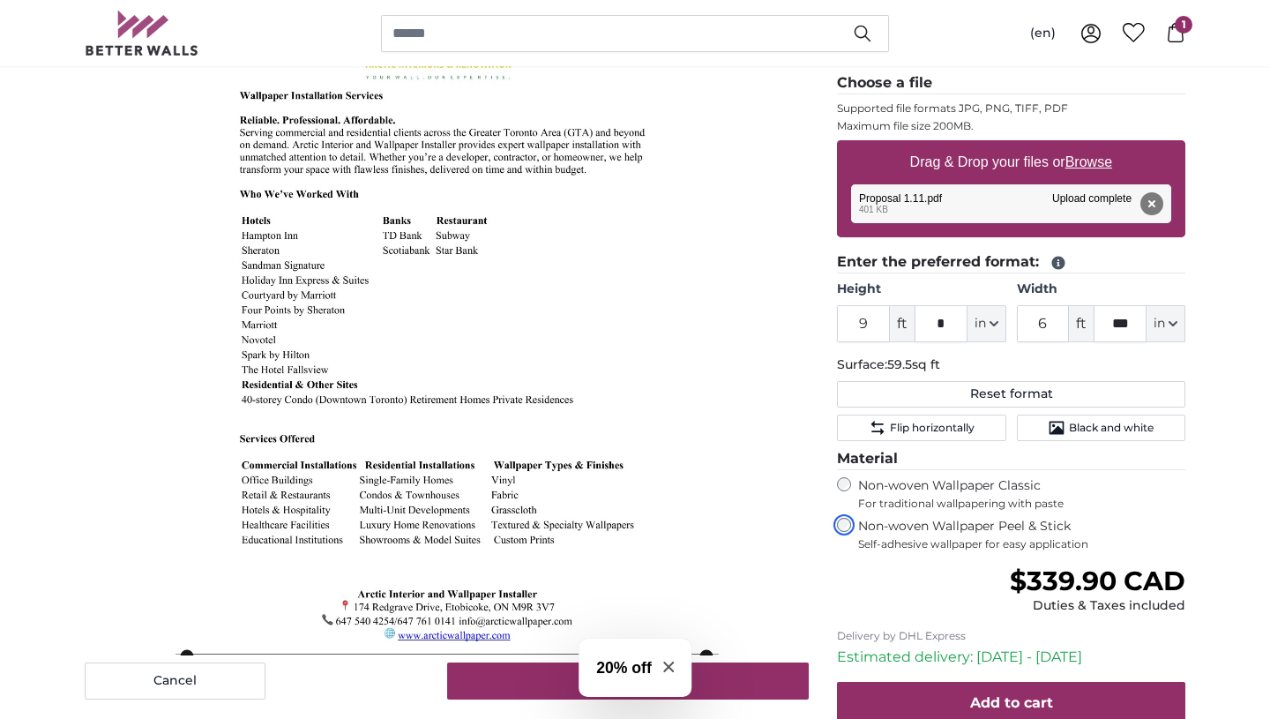
scroll to position [271, 0]
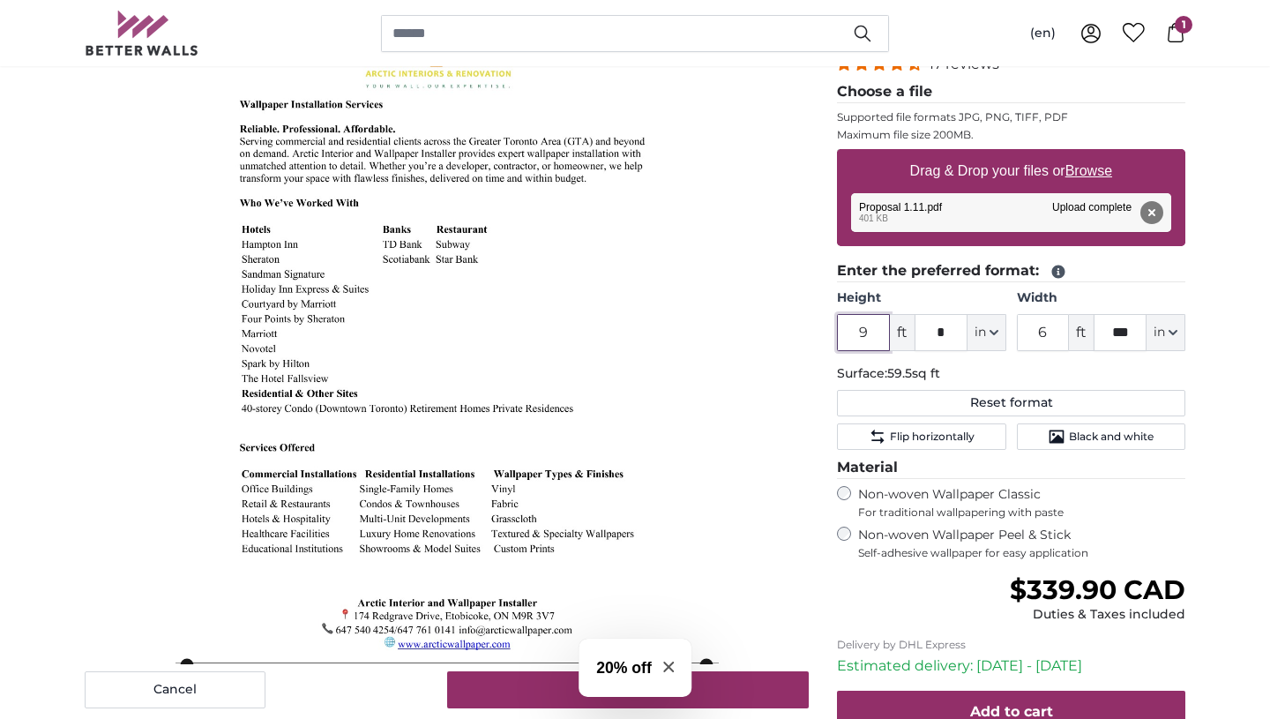
click at [873, 335] on input "9" at bounding box center [863, 332] width 53 height 37
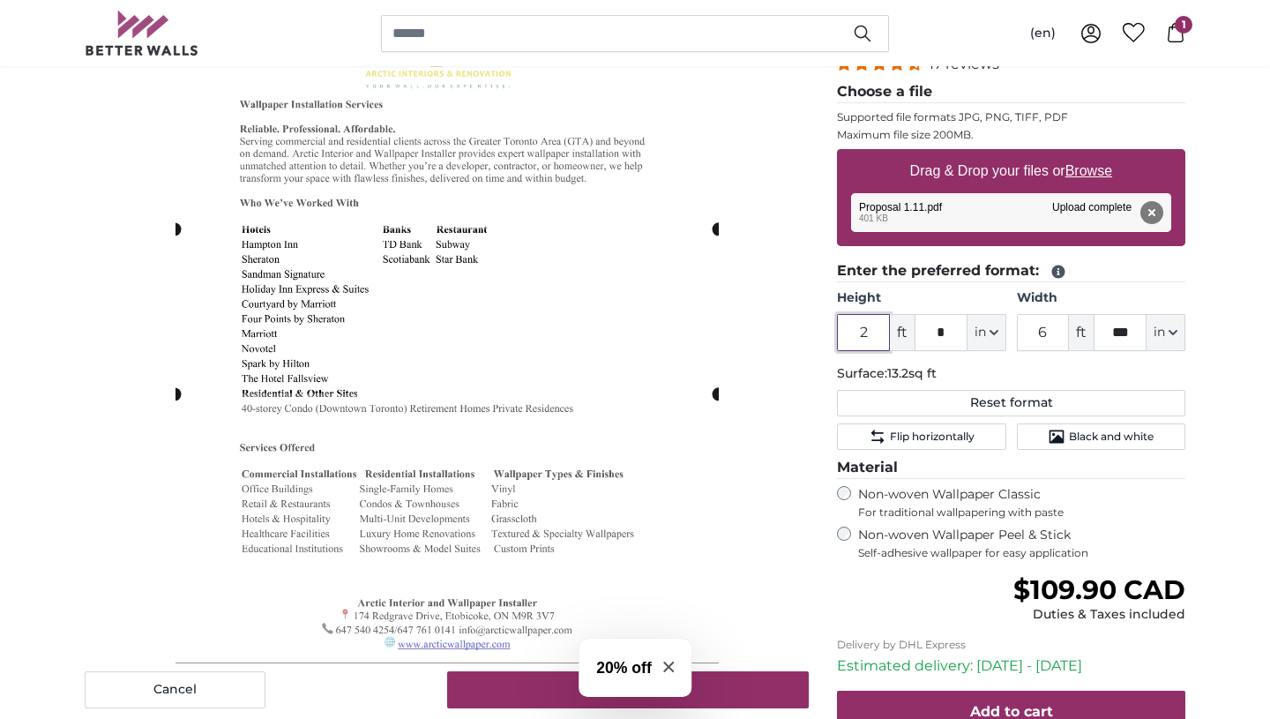
type input "2"
click at [1049, 334] on input "6" at bounding box center [1043, 332] width 53 height 37
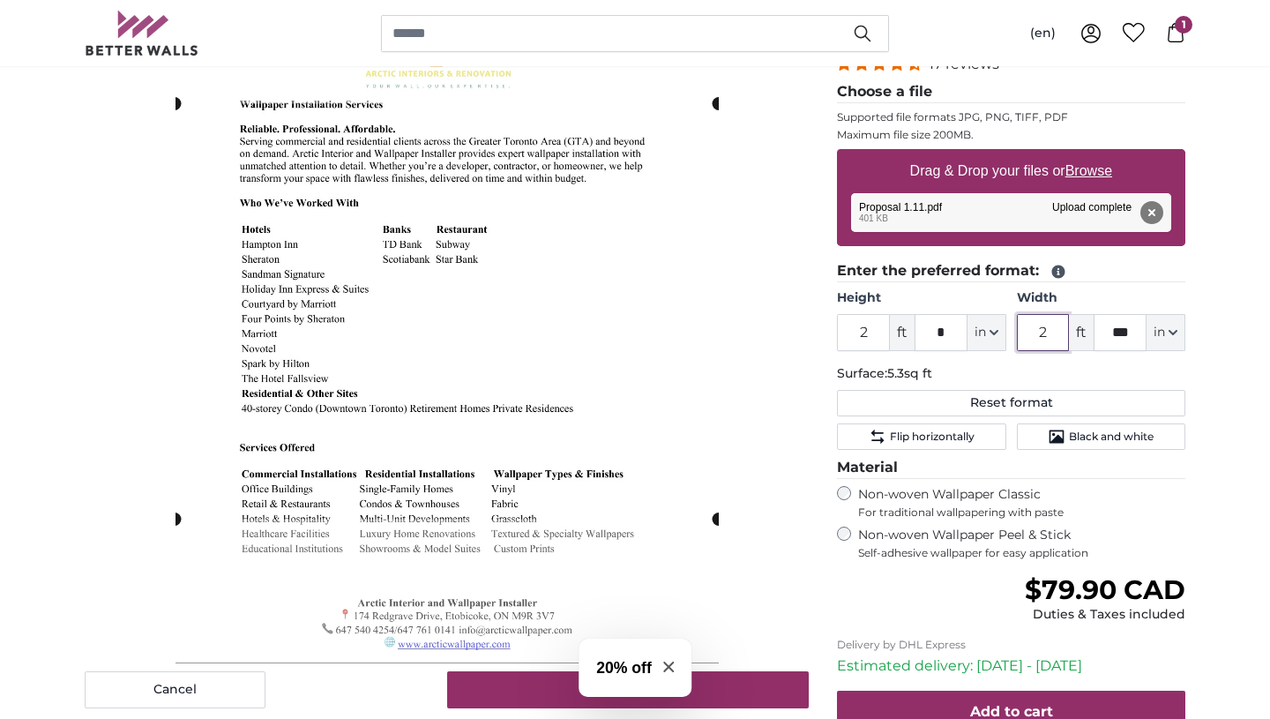
type input "2"
click at [1125, 335] on input "***" at bounding box center [1120, 332] width 53 height 37
type input "*"
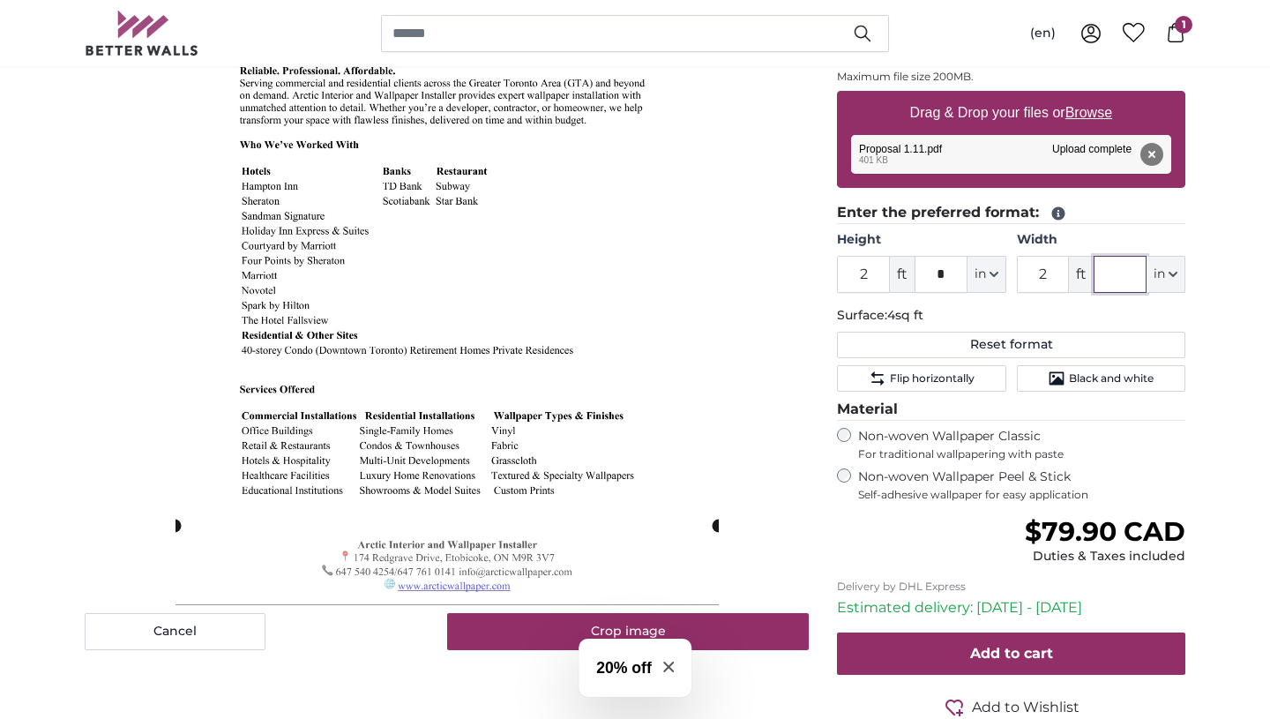
scroll to position [334, 0]
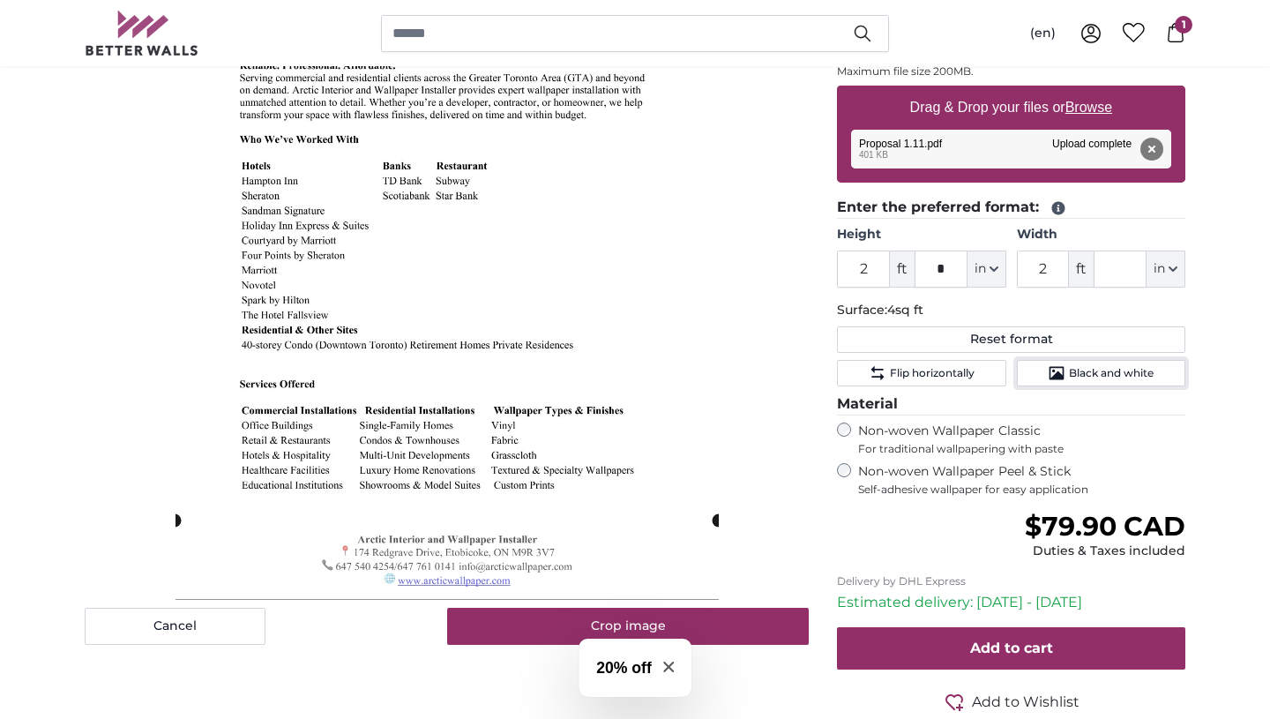
click at [1138, 374] on span "Black and white" at bounding box center [1111, 373] width 85 height 14
click at [875, 266] on input "2" at bounding box center [863, 269] width 53 height 37
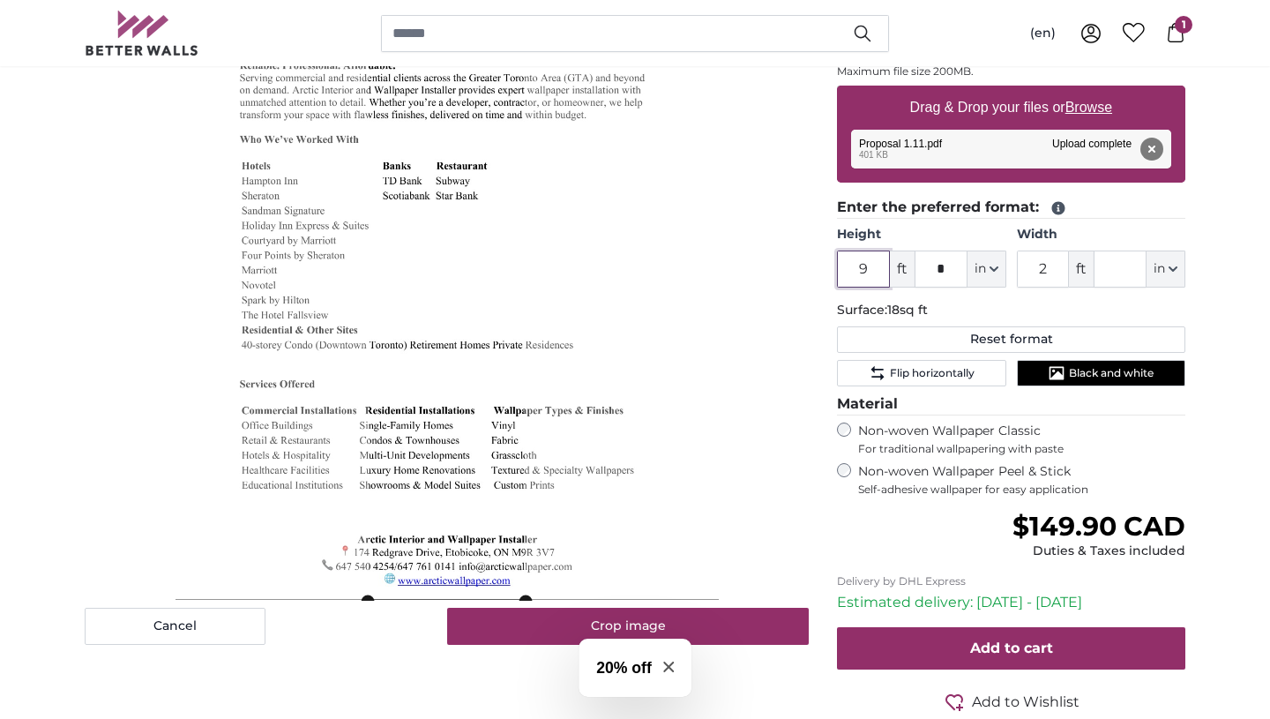
type input "9"
click at [1045, 269] on input "2" at bounding box center [1043, 269] width 53 height 37
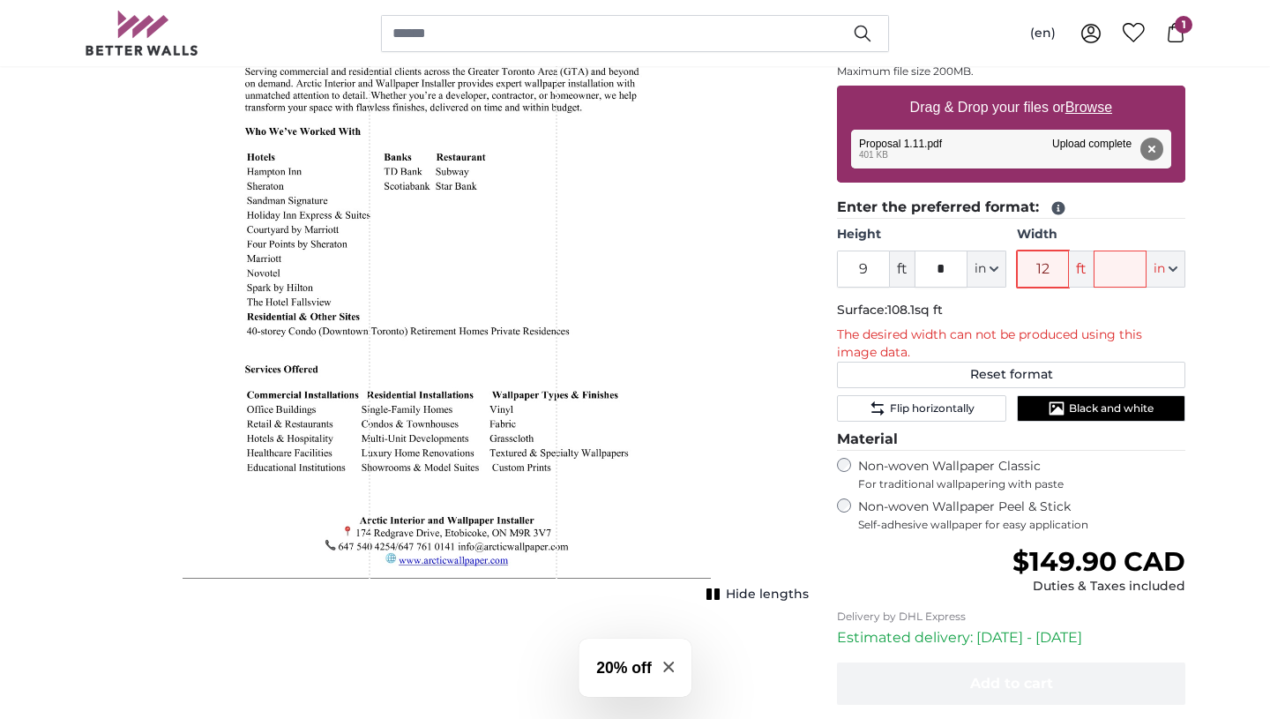
type input "1"
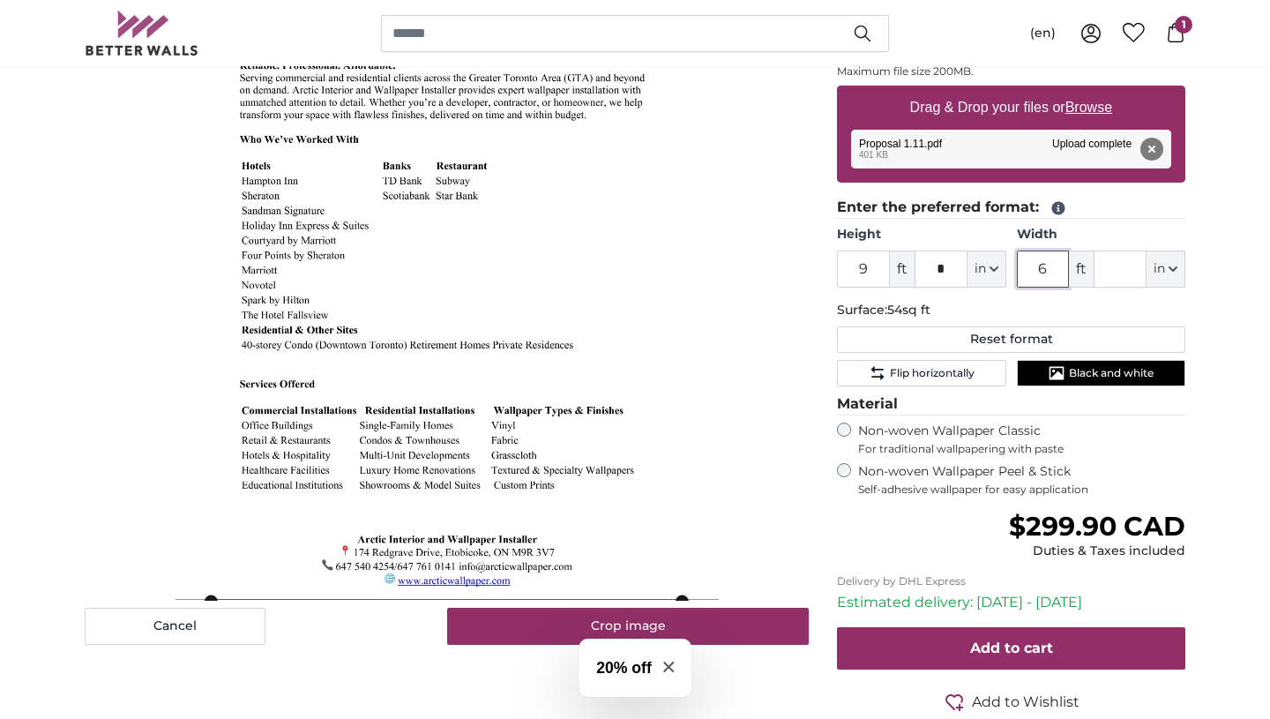
type input "6"
click at [872, 271] on input "9" at bounding box center [863, 269] width 53 height 37
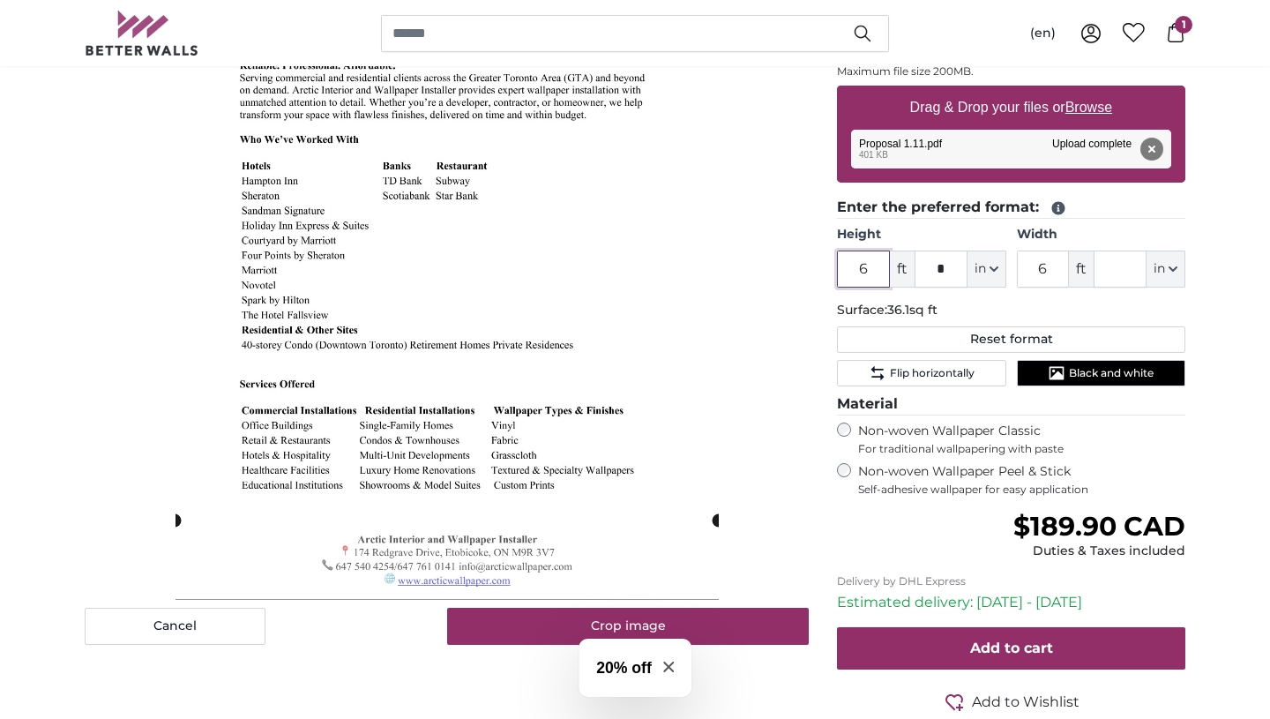
type input "6"
click at [980, 474] on label "Non-woven Wallpaper Peel & Stick Self-adhesive wallpaper for easy application" at bounding box center [1021, 480] width 327 height 34
